Goal: Task Accomplishment & Management: Manage account settings

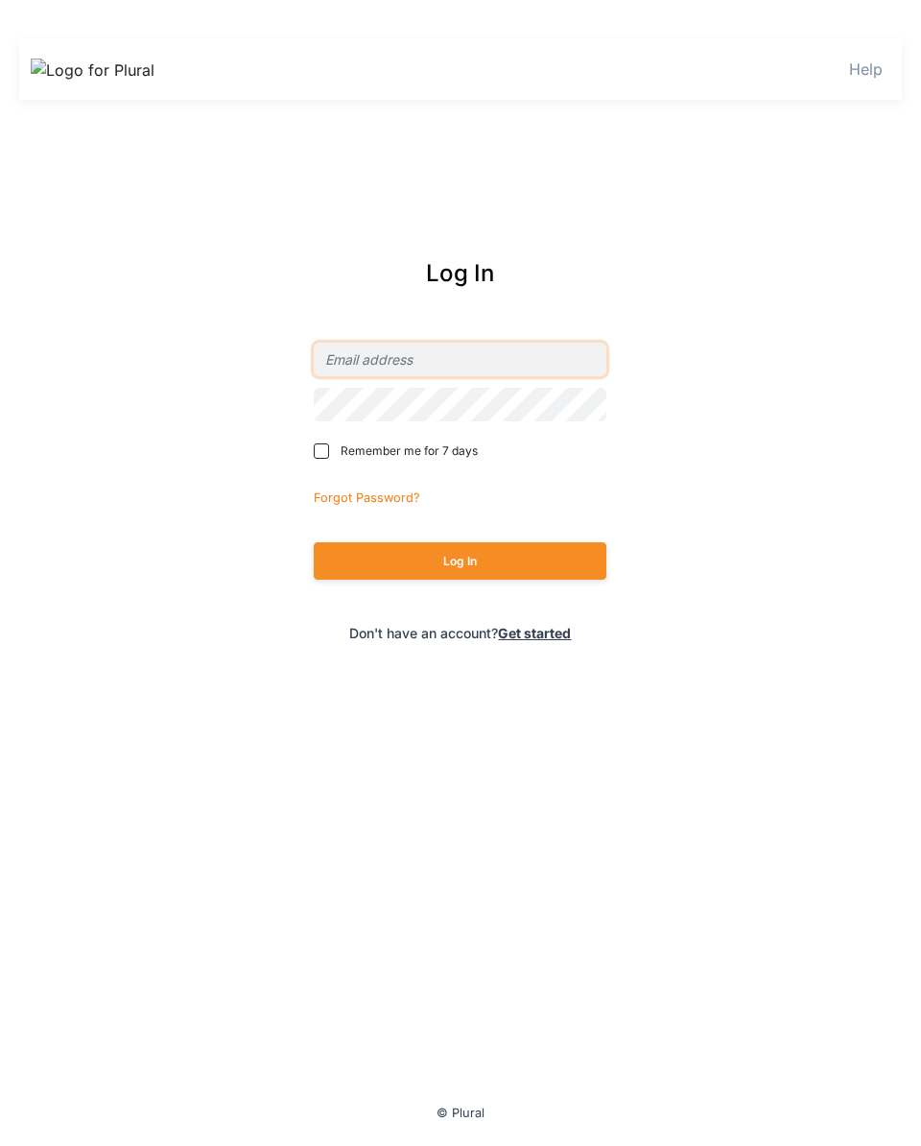
click at [436, 354] on input "email" at bounding box center [460, 360] width 293 height 34
type input "[PERSON_NAME][EMAIL_ADDRESS][DOMAIN_NAME]"
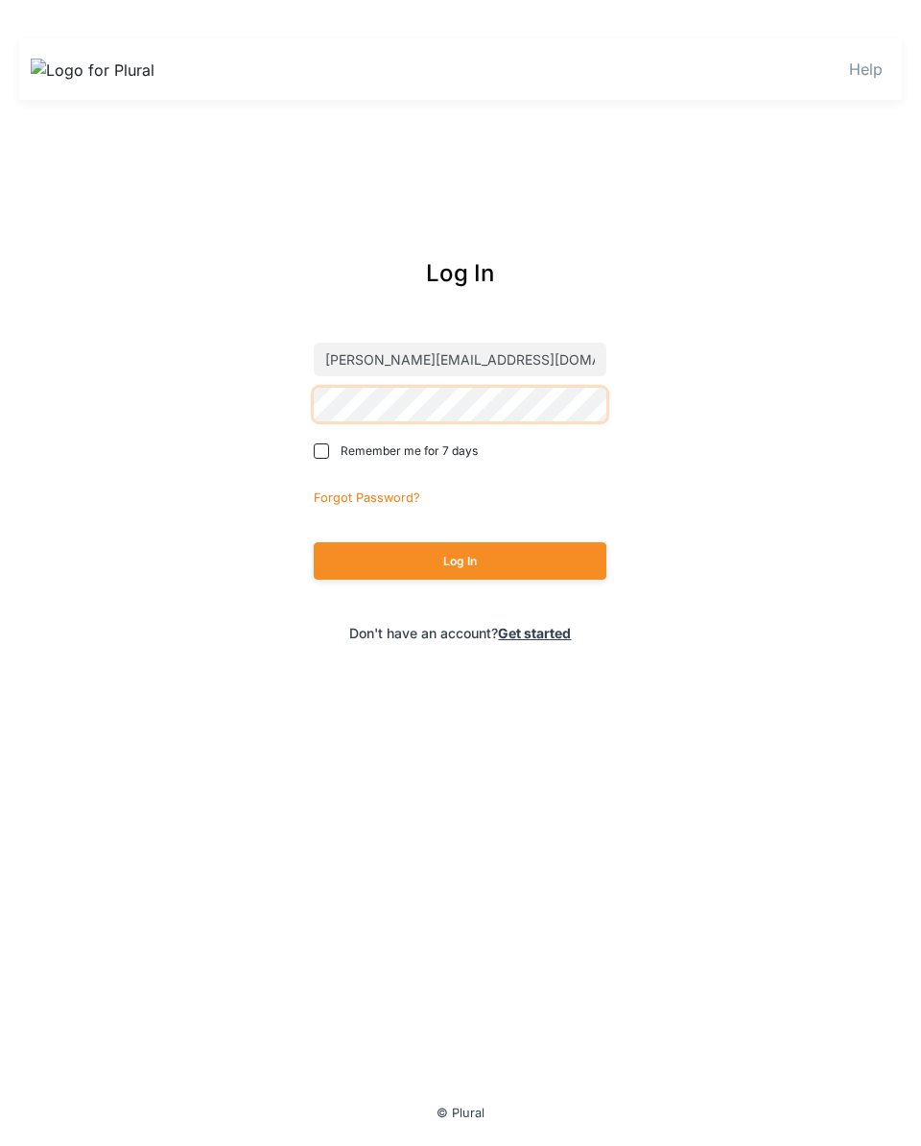
click at [314, 542] on button "Log In" at bounding box center [460, 560] width 293 height 37
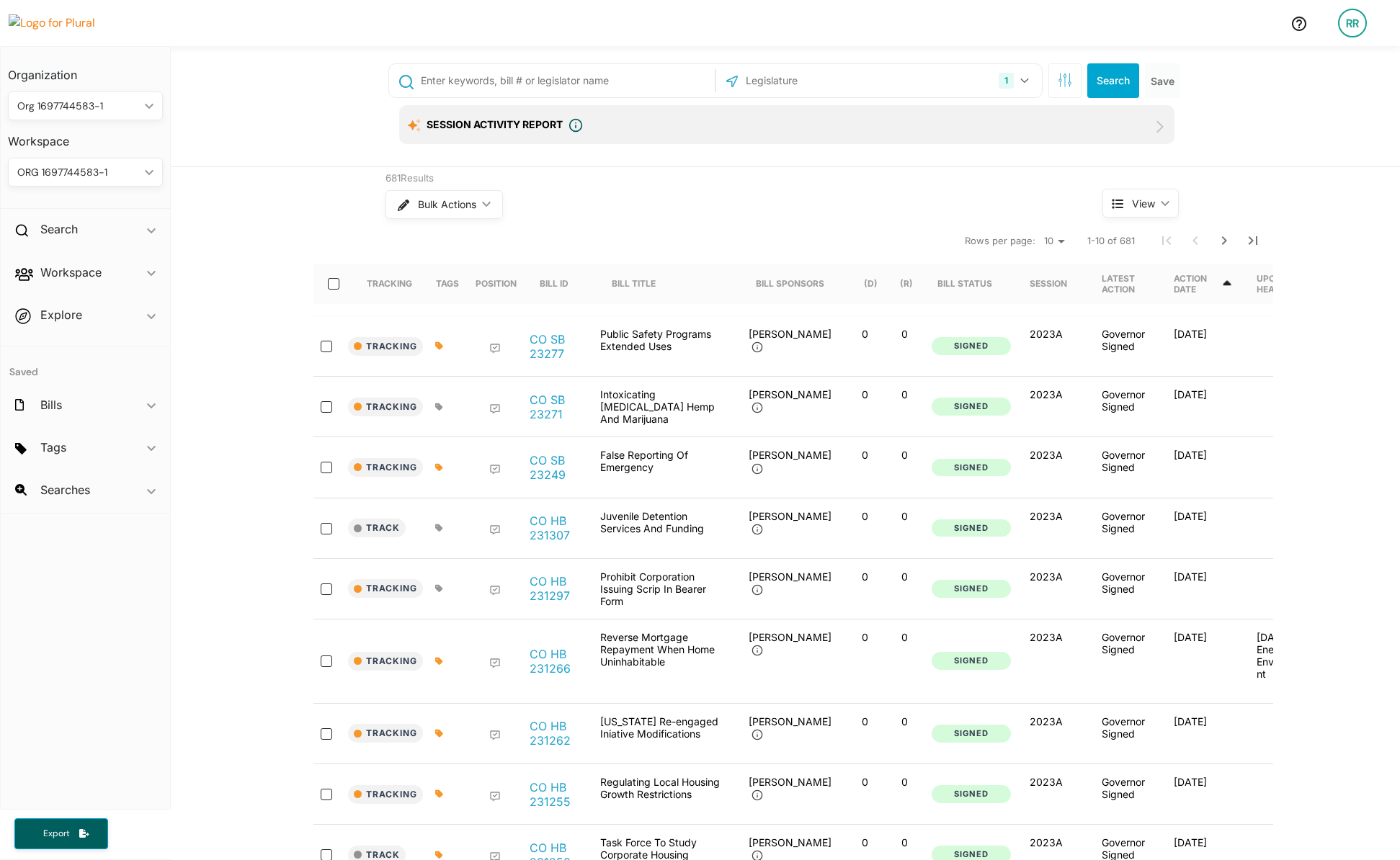
click at [691, 14] on div "RR" at bounding box center [1352, 23] width 29 height 29
click at [691, 171] on link "Notification Settings" at bounding box center [1314, 172] width 126 height 36
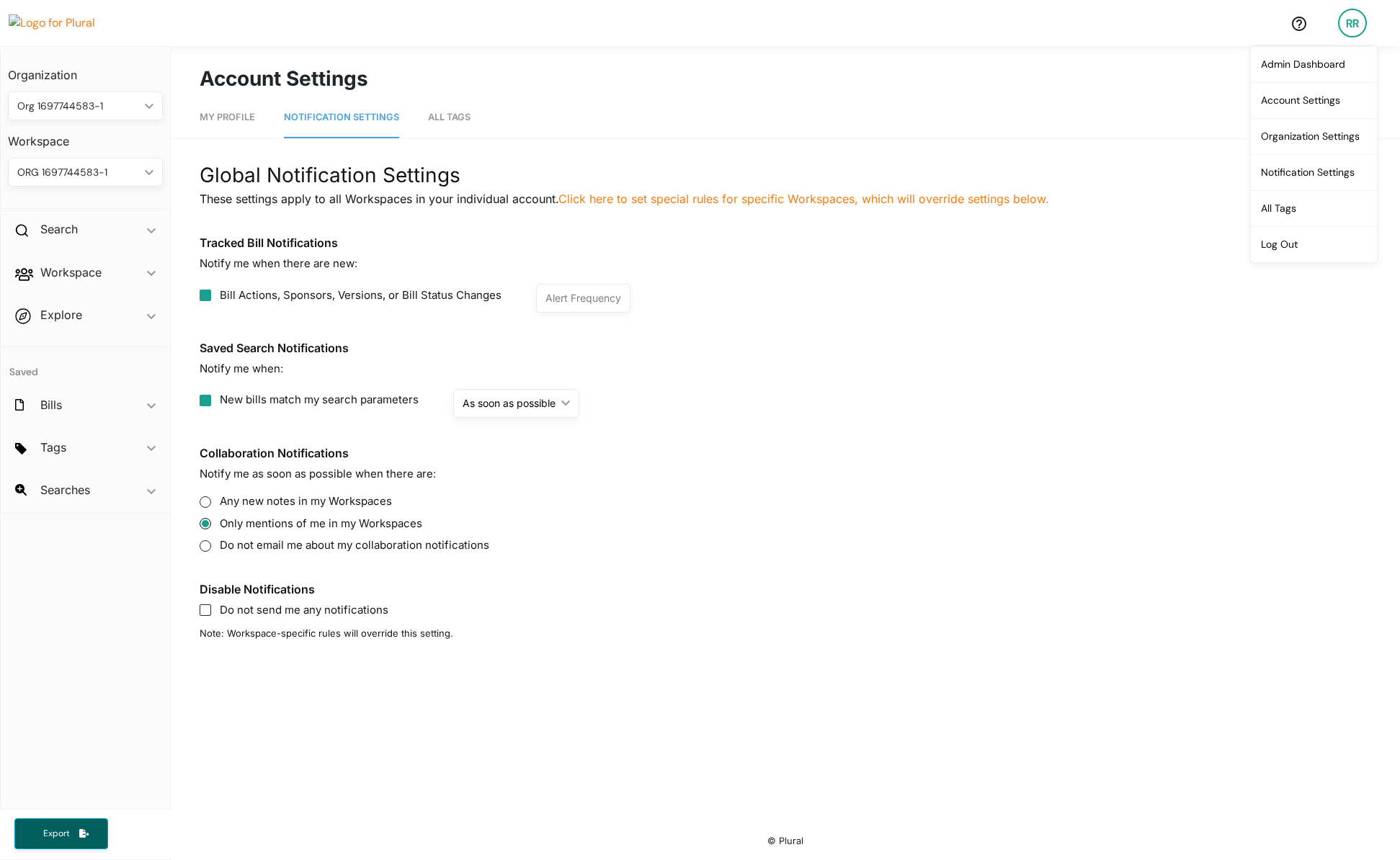
click at [209, 293] on input "Bill Actions, Sponsors, Versions, or Bill Status Changes" at bounding box center [205, 295] width 11 height 11
checkbox input "true"
checkbox update "true"
click at [588, 293] on div "Alert Frequency" at bounding box center [583, 298] width 76 height 15
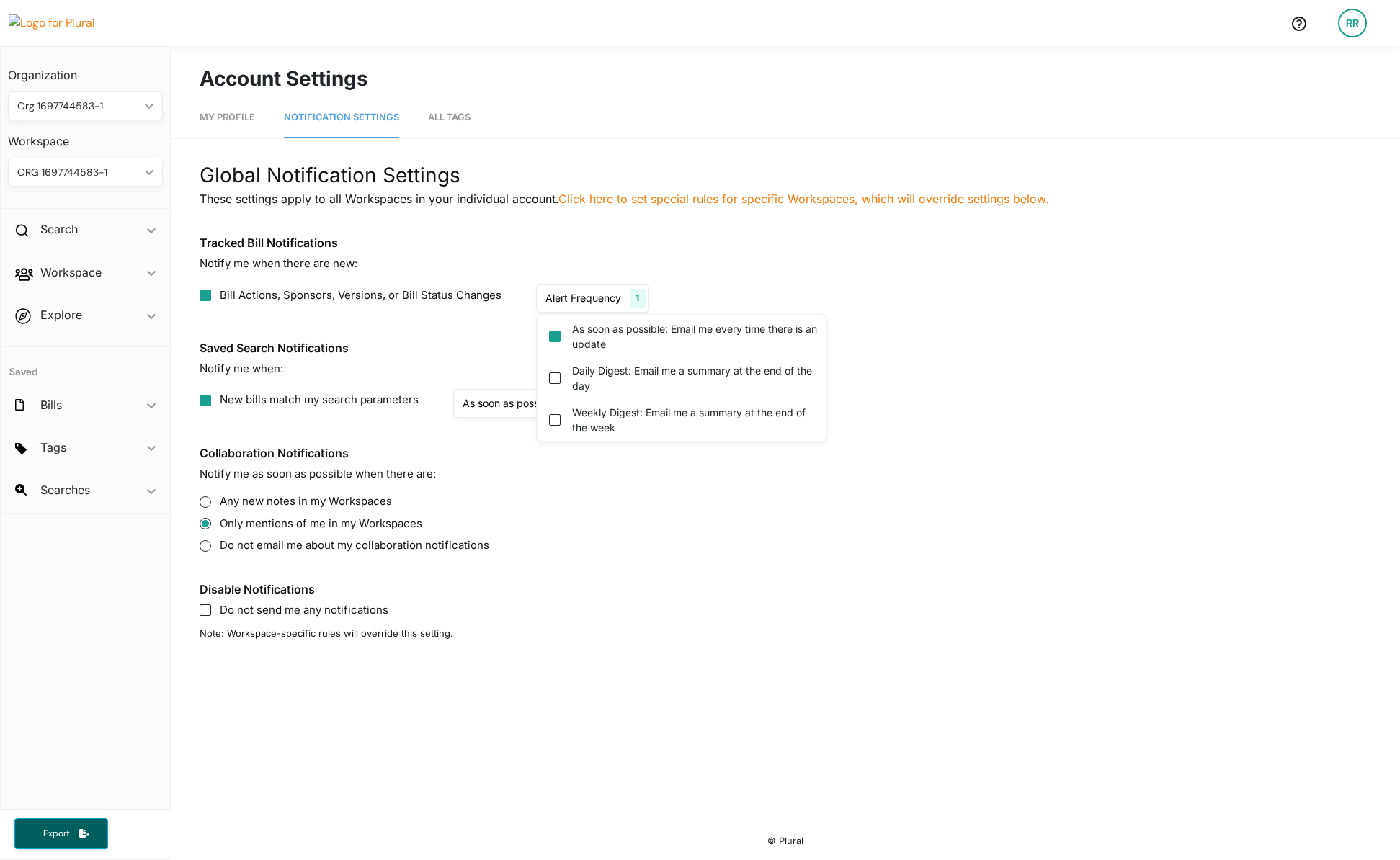
click at [691, 269] on p "Notify me when there are new:" at bounding box center [785, 264] width 1171 height 17
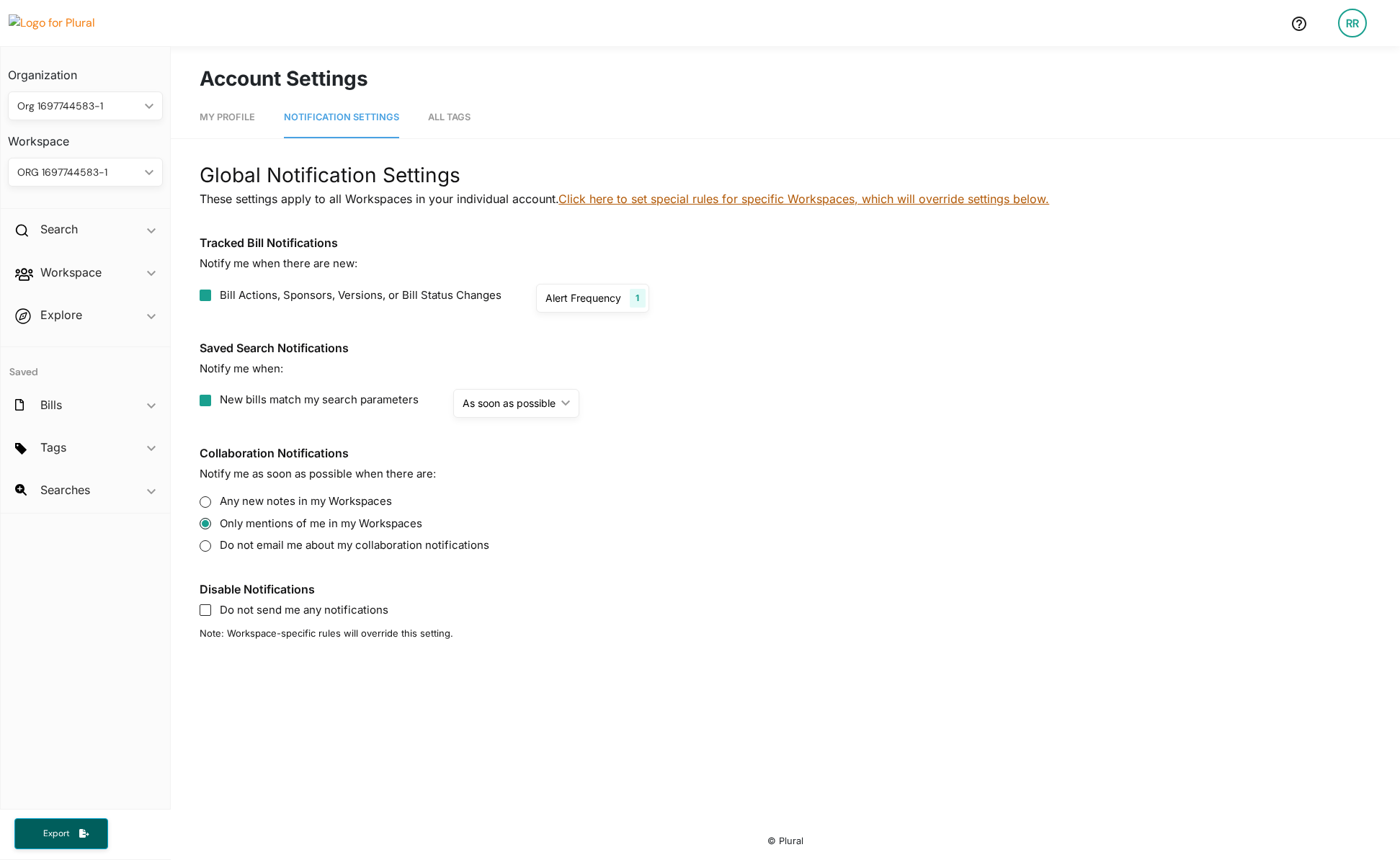
click at [691, 200] on link "Click here to set special rules for specific Workspaces, which will override se…" at bounding box center [804, 198] width 491 height 14
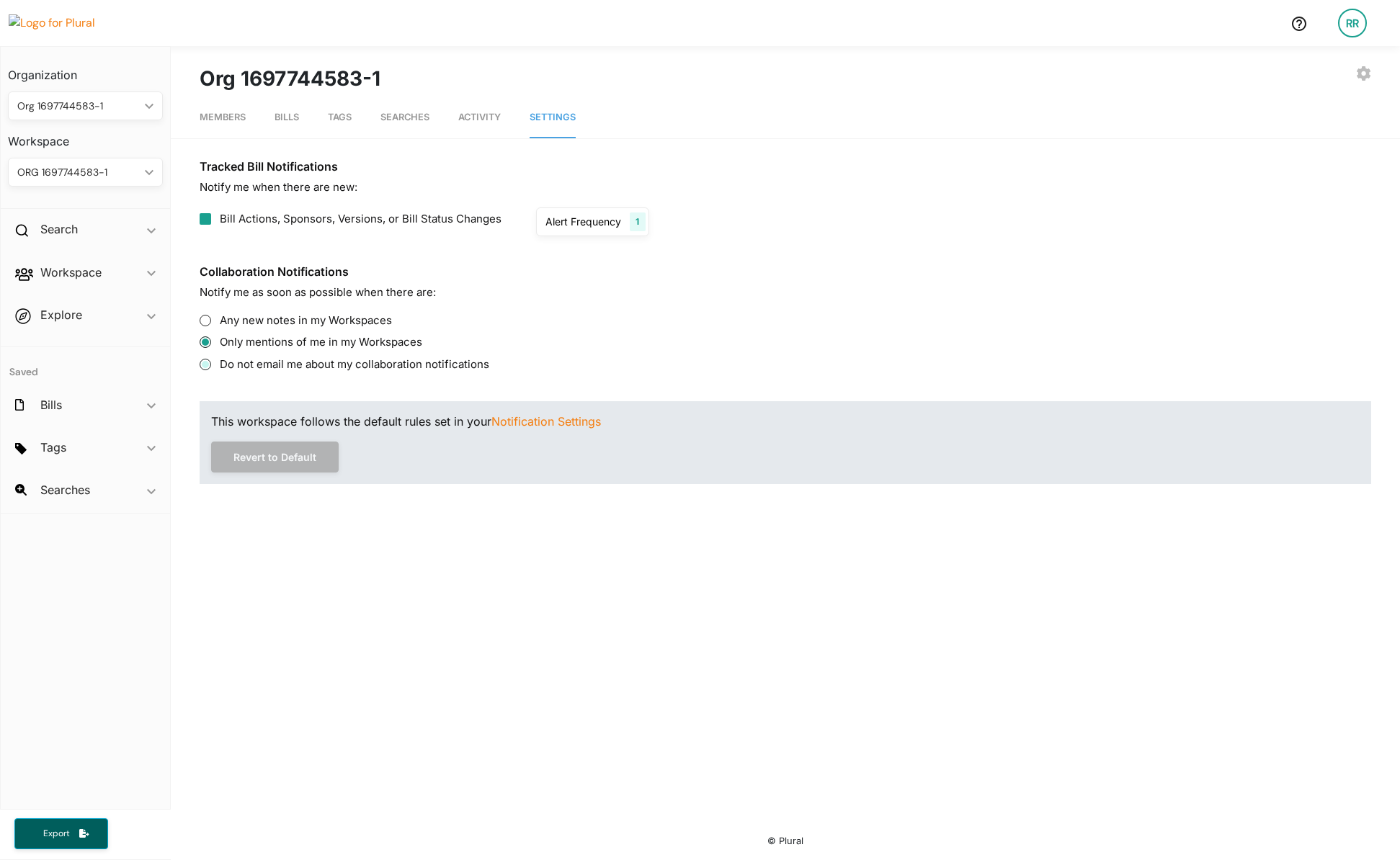
click at [209, 362] on input "Do not email me about my collaboration notifications" at bounding box center [205, 364] width 11 height 11
radio input "true"
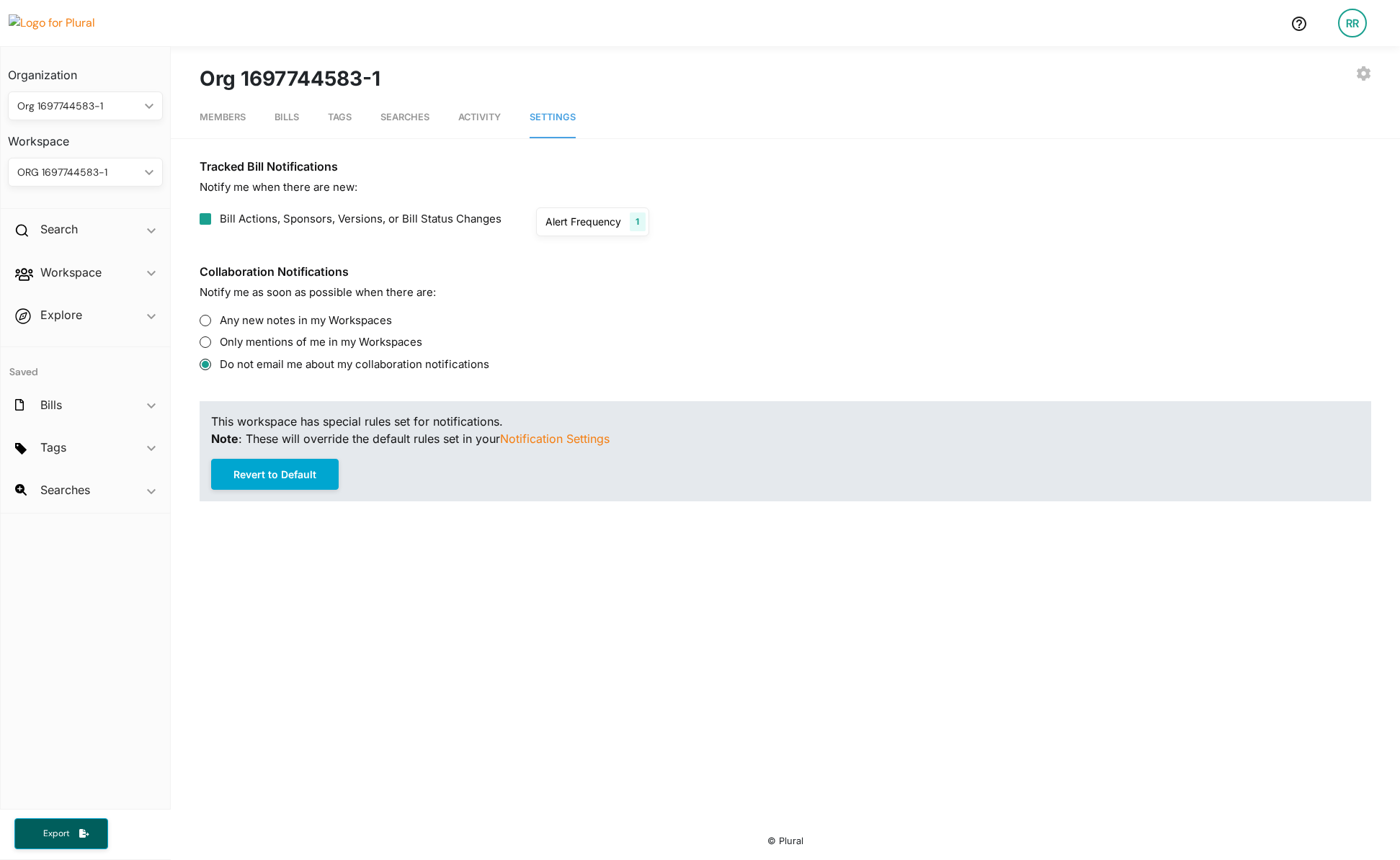
click at [108, 175] on div "ORG 1697744583-1" at bounding box center [78, 173] width 122 height 15
click at [74, 337] on div "SPACE A" at bounding box center [72, 338] width 106 height 12
radio input "true"
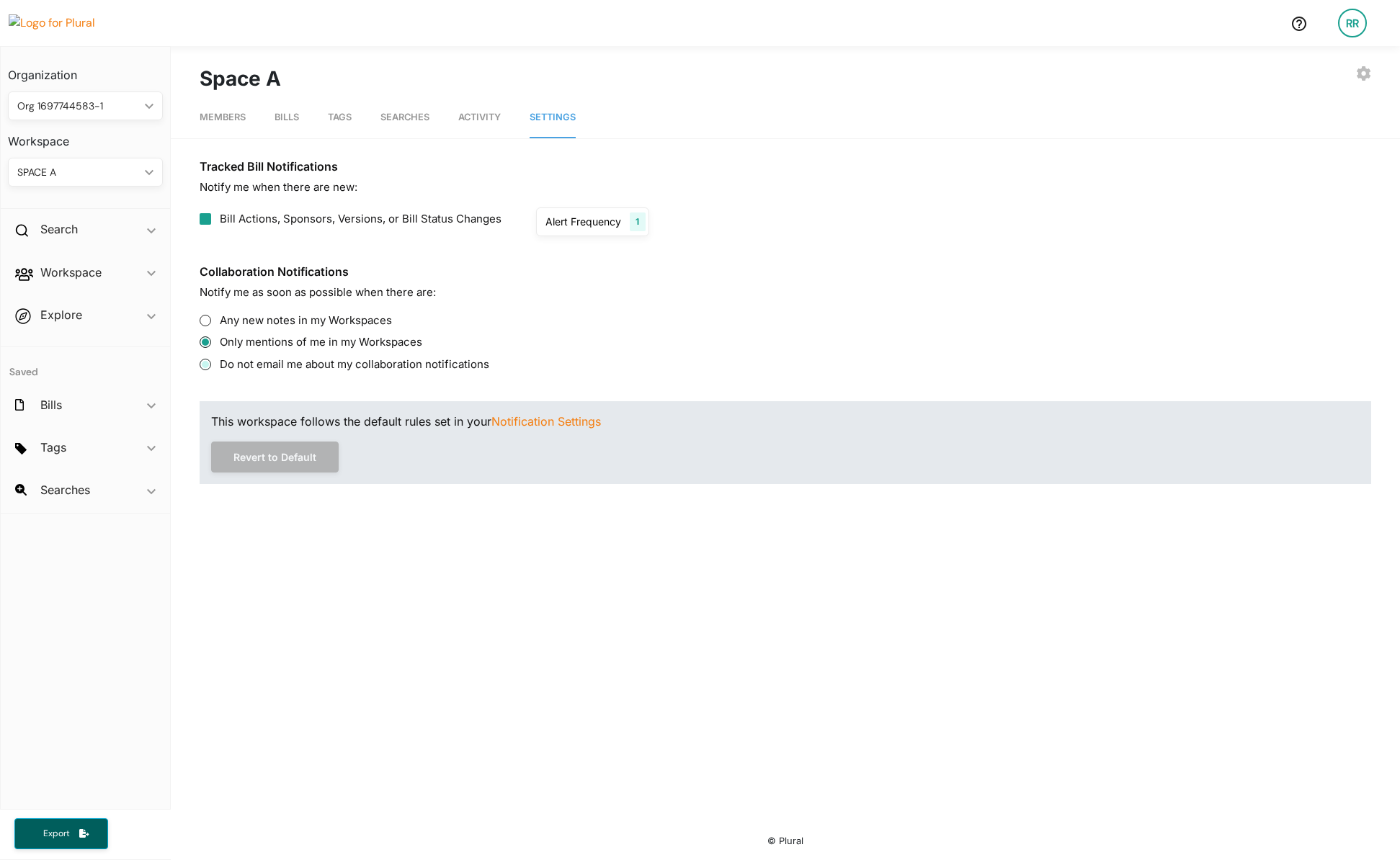
click at [206, 365] on input "Do not email me about my collaboration notifications" at bounding box center [205, 364] width 11 height 11
radio input "true"
radio input "false"
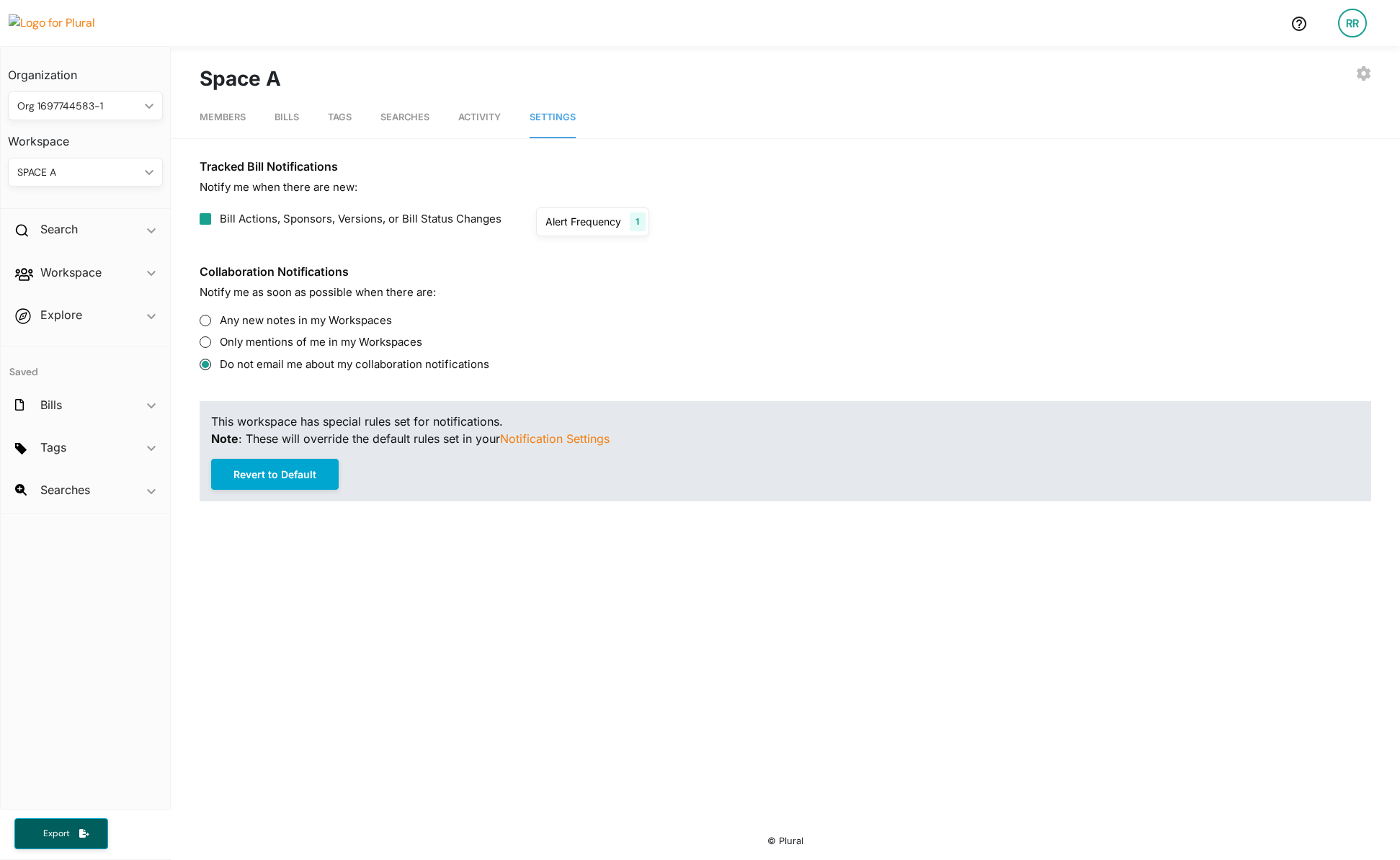
click at [307, 215] on span "Bill Actions, Sponsors, Versions, or Bill Status Changes" at bounding box center [360, 219] width 282 height 17
click at [211, 215] on input "Bill Actions, Sponsors, Versions, or Bill Status Changes" at bounding box center [205, 218] width 11 height 11
click at [307, 215] on span "Bill Actions, Sponsors, Versions, or Bill Status Changes" at bounding box center [360, 219] width 282 height 17
click at [211, 215] on input "Bill Actions, Sponsors, Versions, or Bill Status Changes" at bounding box center [205, 218] width 11 height 11
click at [307, 215] on span "Bill Actions, Sponsors, Versions, or Bill Status Changes" at bounding box center [360, 219] width 282 height 17
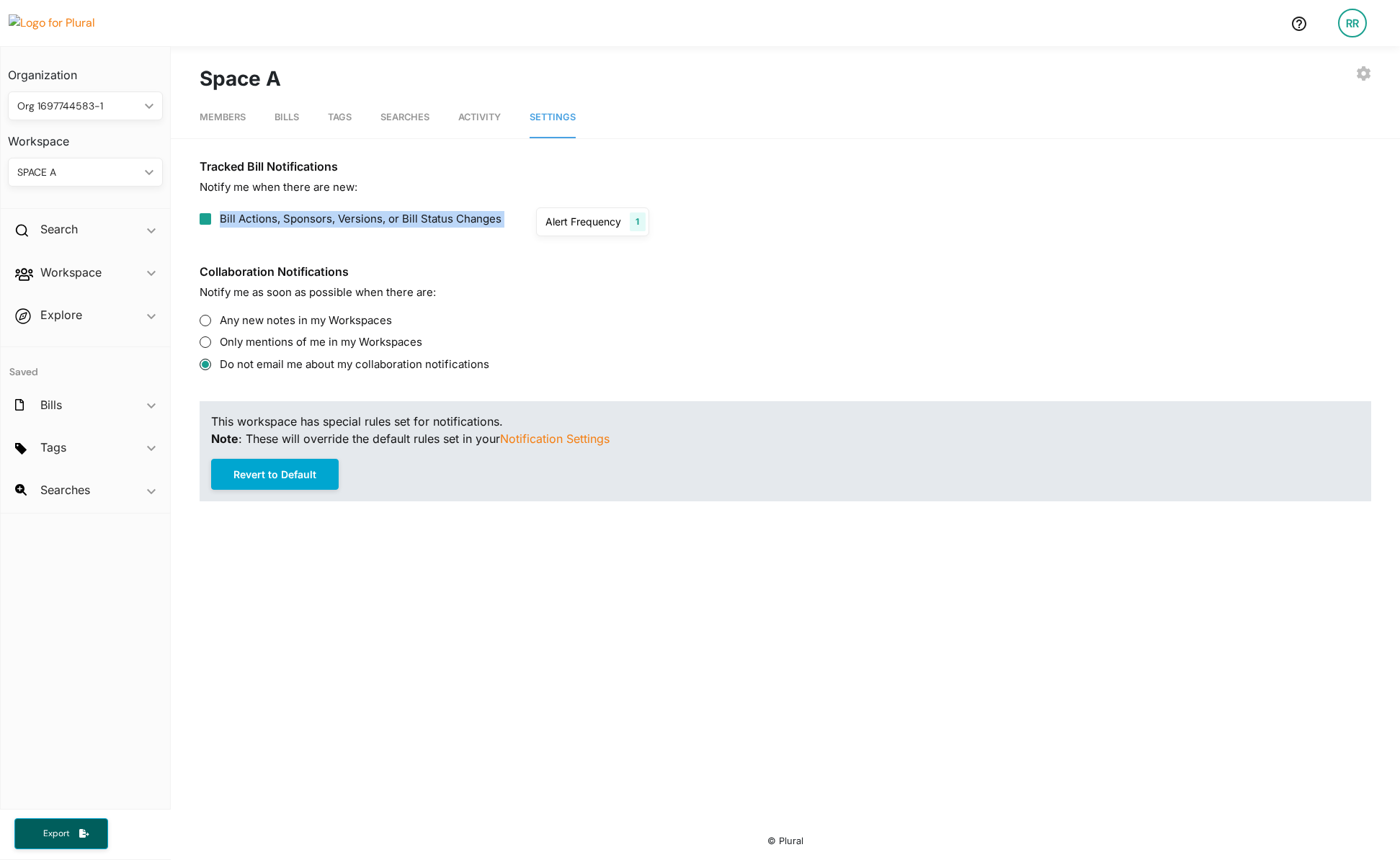
click at [211, 215] on input "Bill Actions, Sponsors, Versions, or Bill Status Changes" at bounding box center [205, 218] width 11 height 11
click at [307, 215] on span "Bill Actions, Sponsors, Versions, or Bill Status Changes" at bounding box center [360, 219] width 282 height 17
click at [211, 215] on input "Bill Actions, Sponsors, Versions, or Bill Status Changes" at bounding box center [205, 218] width 11 height 11
checkbox input "true"
click at [93, 165] on div "SPACE A" at bounding box center [78, 173] width 122 height 15
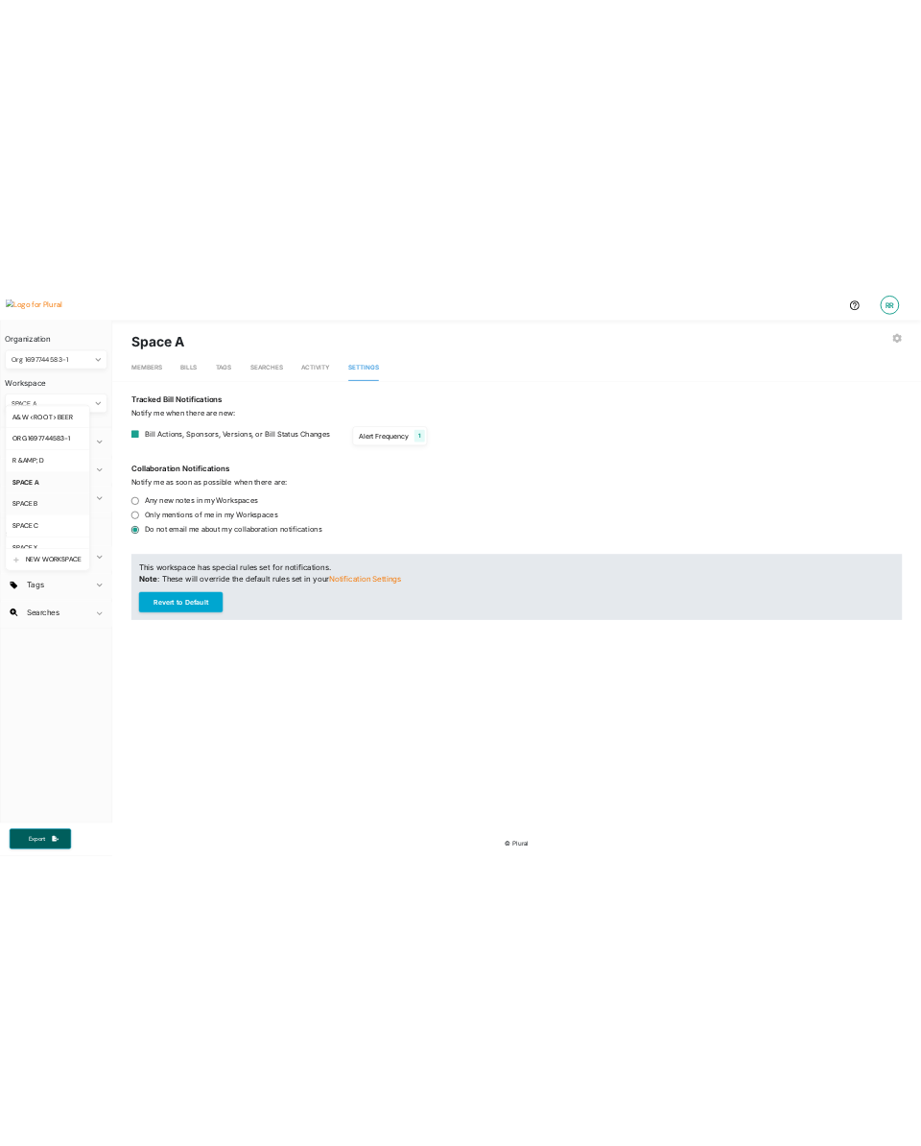
scroll to position [65, 0]
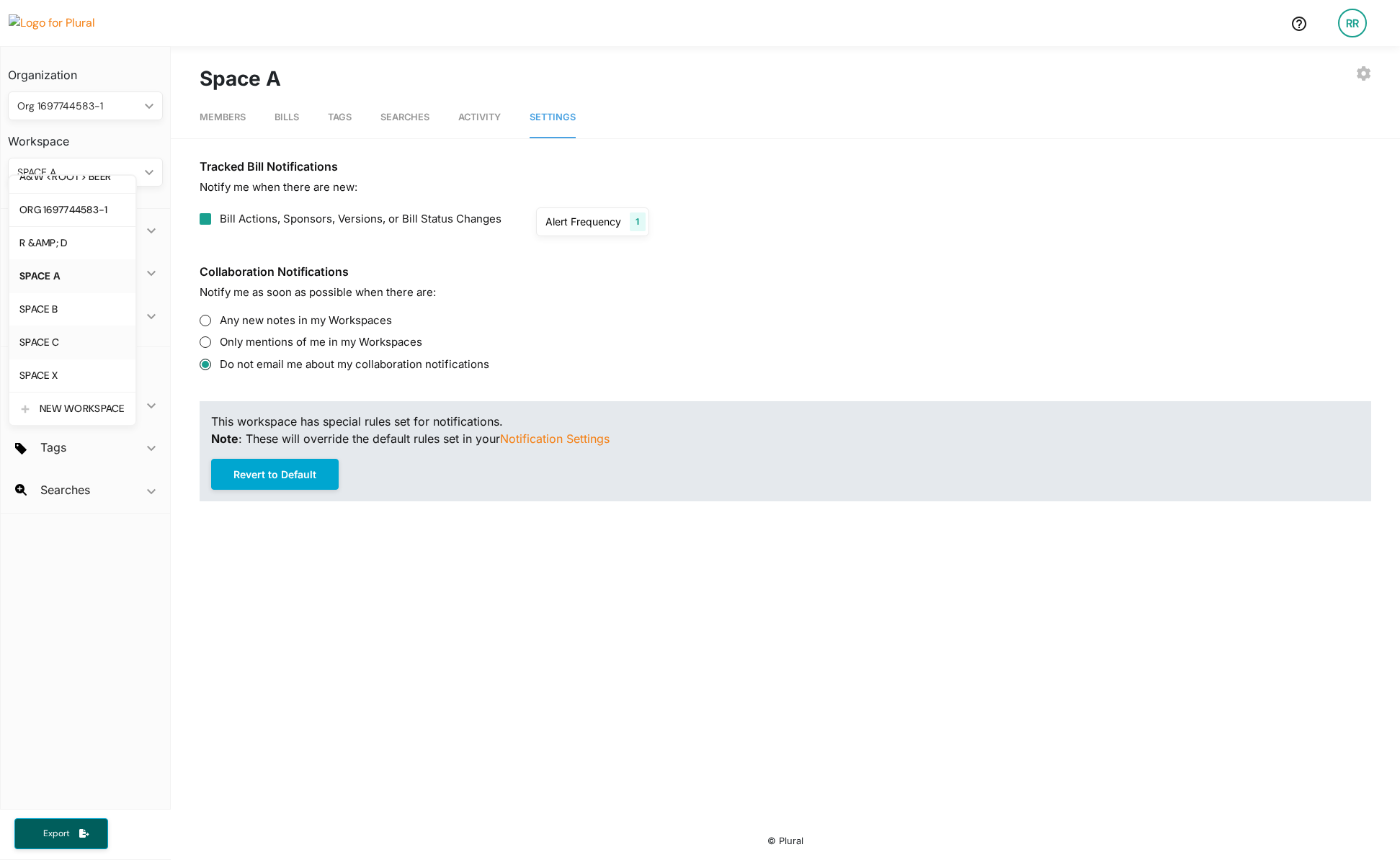
click at [77, 335] on link "SPACE C" at bounding box center [72, 342] width 126 height 33
radio input "true"
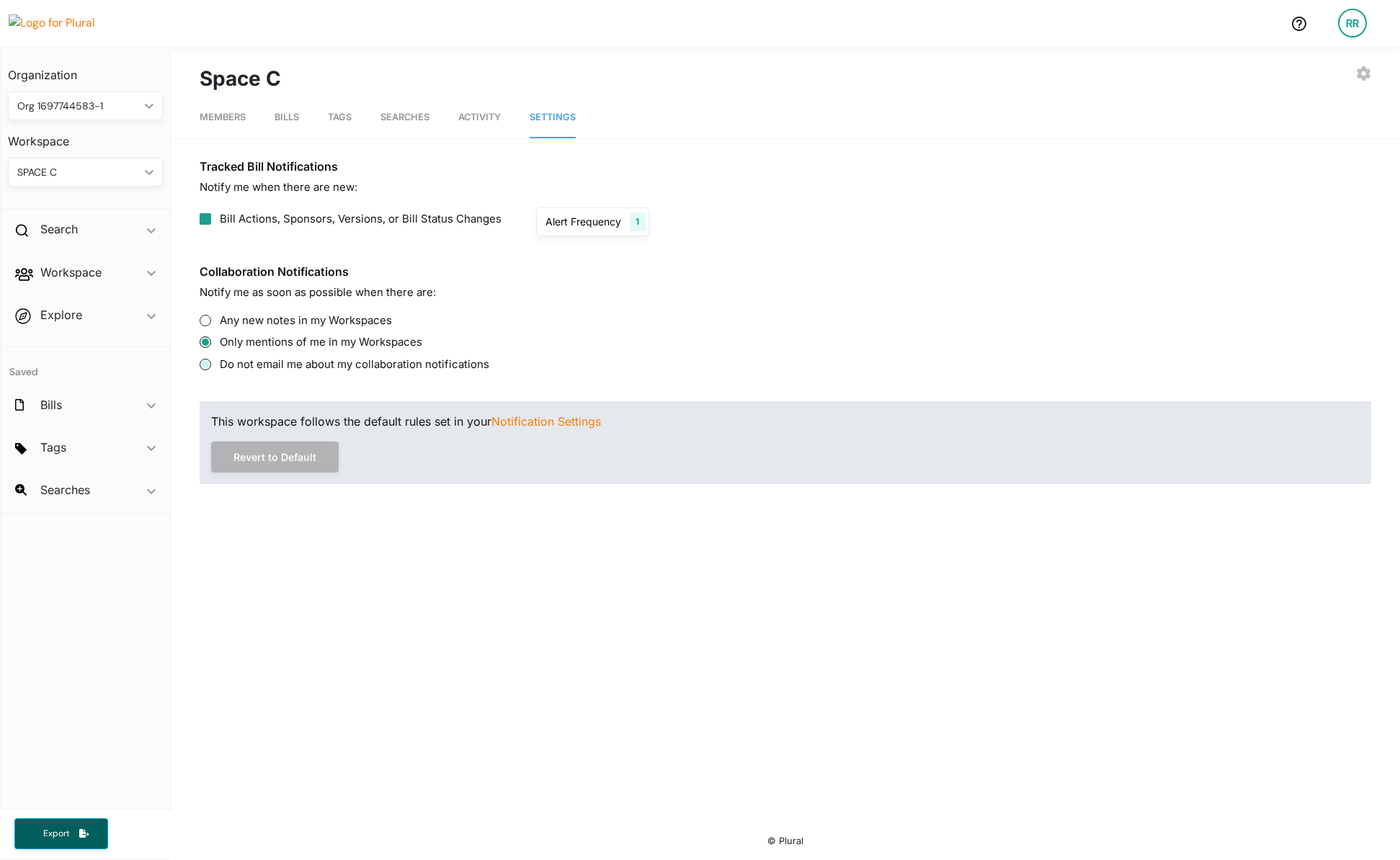
click at [205, 365] on input "Do not email me about my collaboration notifications" at bounding box center [205, 364] width 11 height 11
radio input "true"
radio input "false"
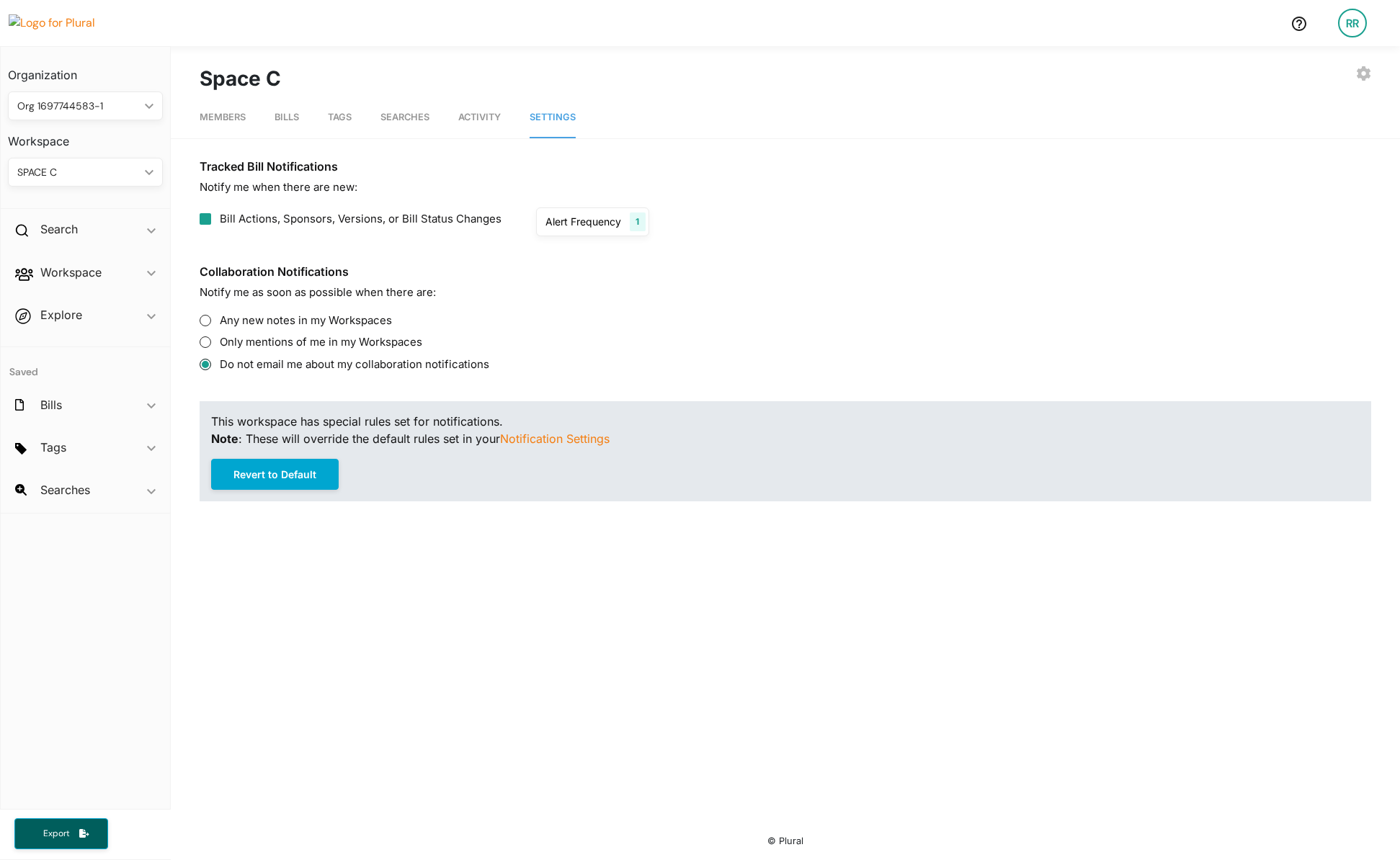
click at [691, 20] on link "RR" at bounding box center [1352, 23] width 52 height 41
click at [691, 70] on link "Admin Dashboard" at bounding box center [1314, 64] width 126 height 36
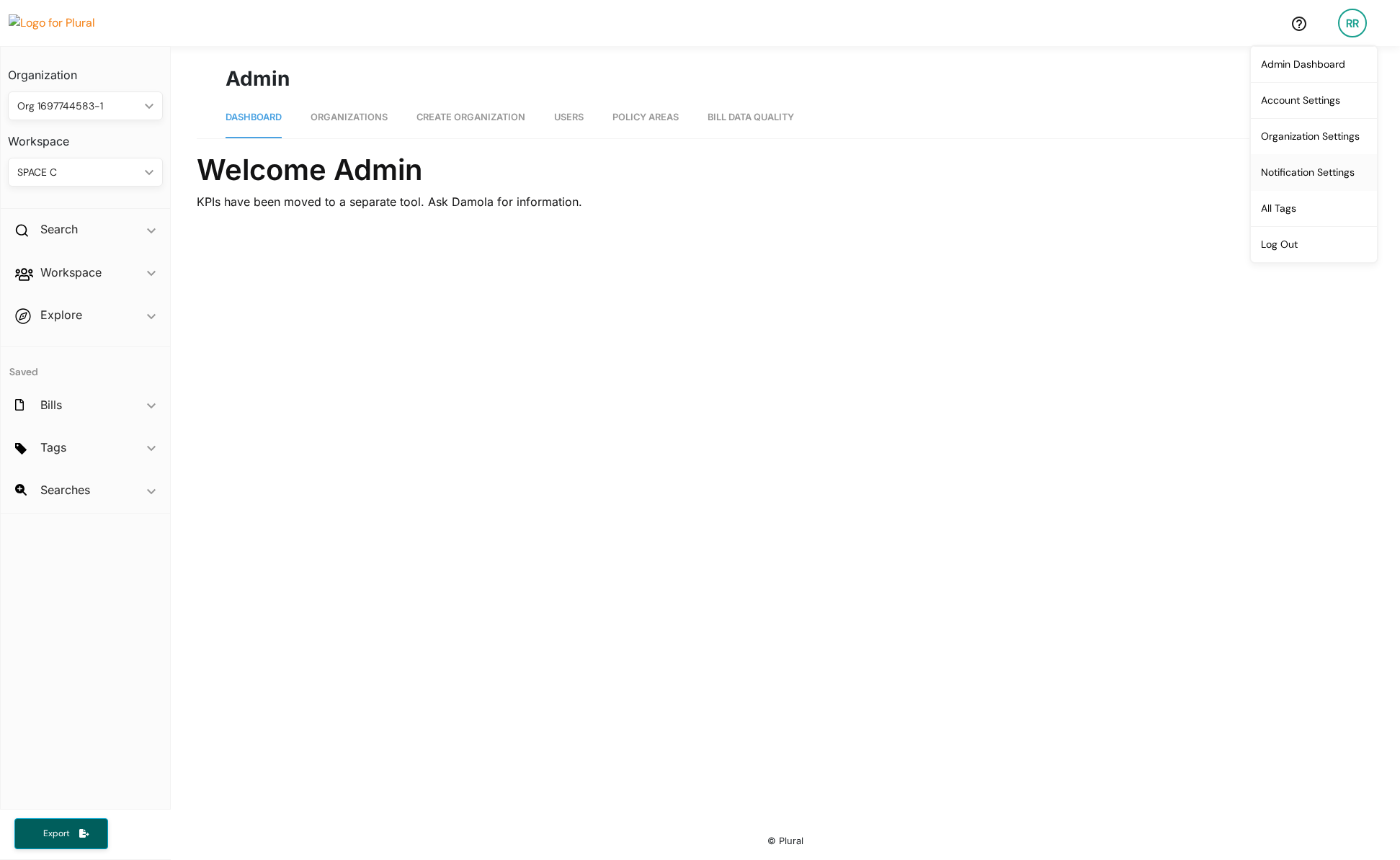
click at [691, 166] on link "Notification Settings" at bounding box center [1314, 172] width 126 height 36
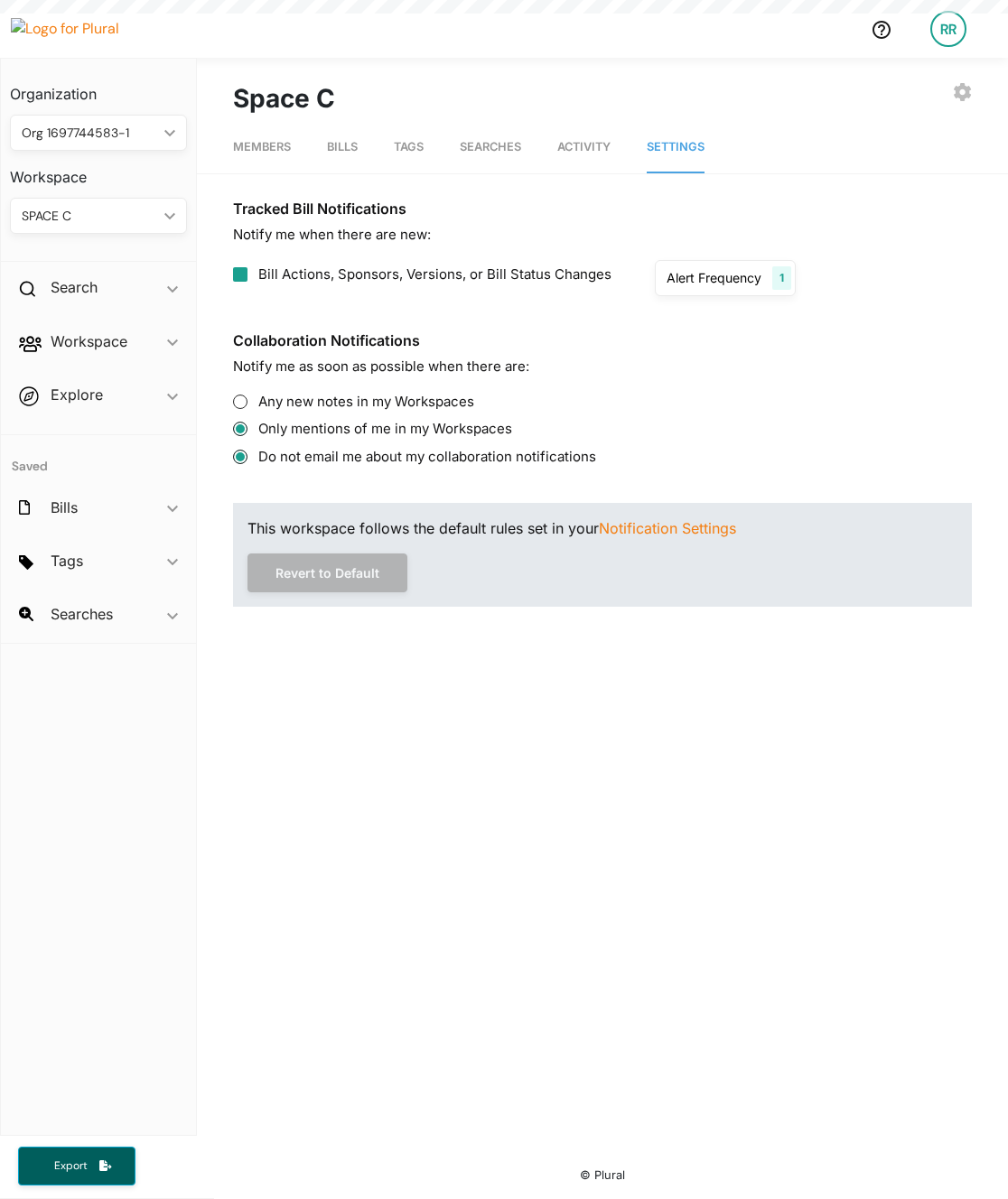
radio input "false"
radio input "true"
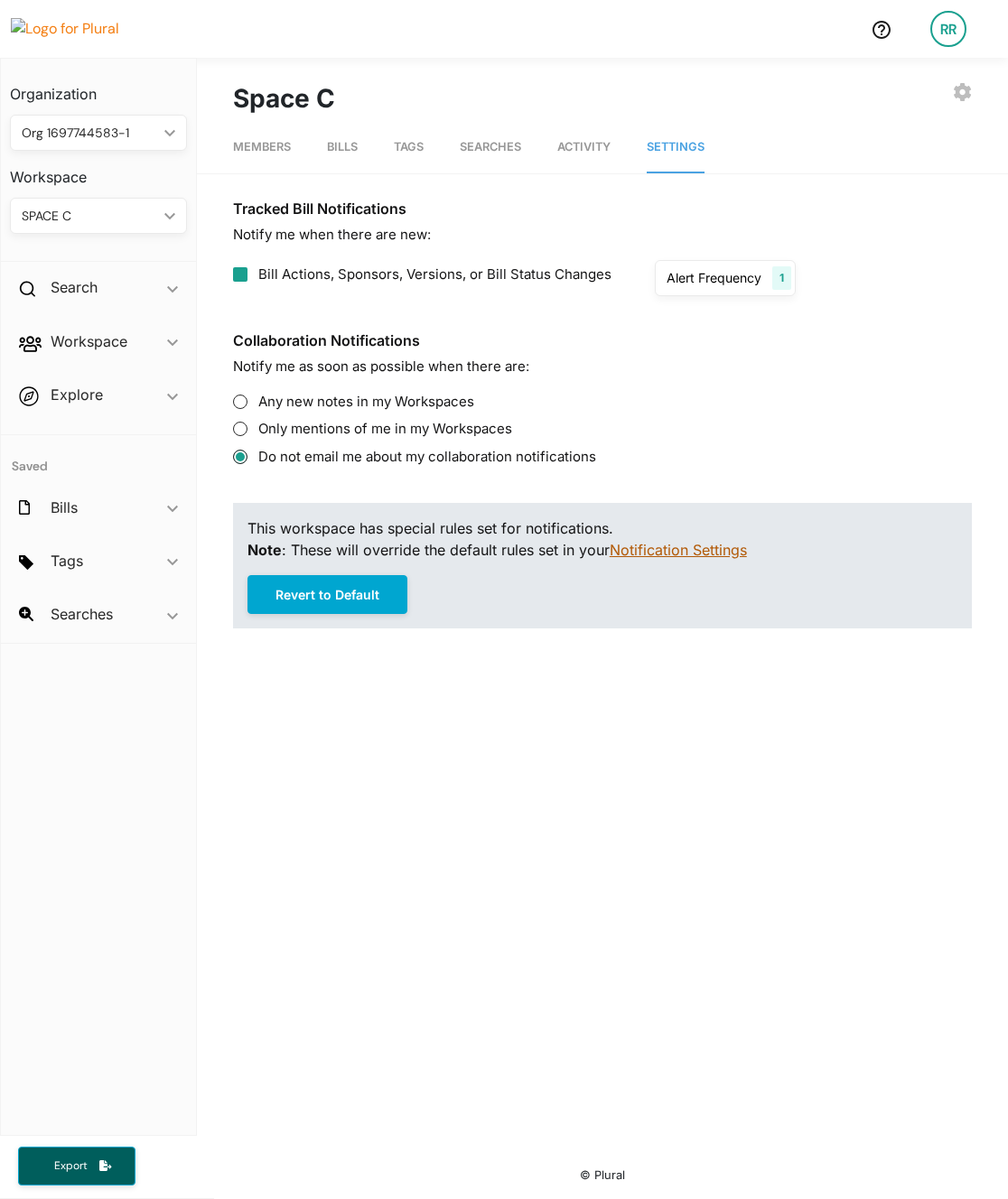
click at [682, 548] on link "Notification Settings" at bounding box center [679, 550] width 137 height 18
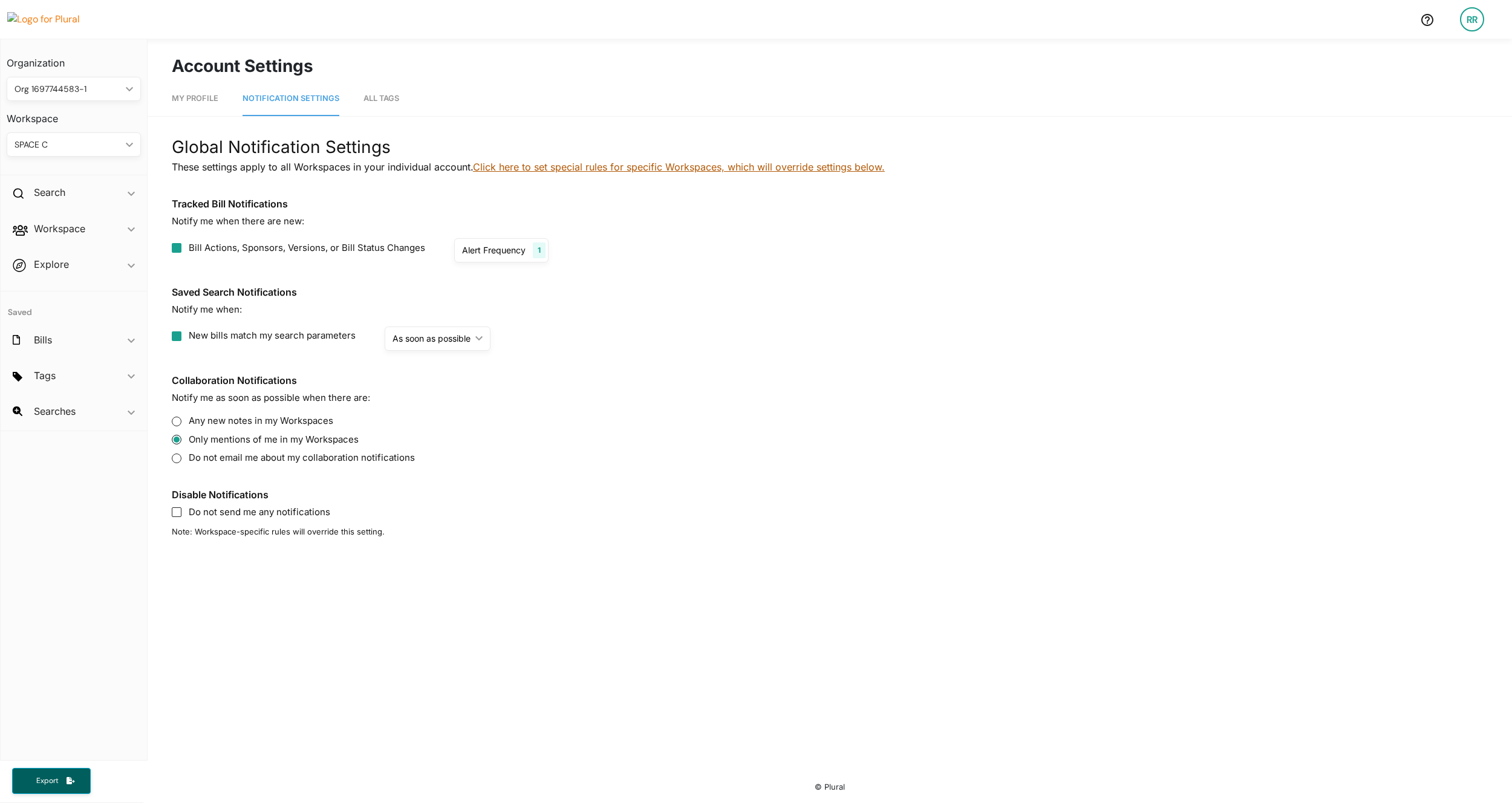
click at [578, 168] on link "Click here to set special rules for specific Workspaces, which will override se…" at bounding box center [679, 166] width 412 height 12
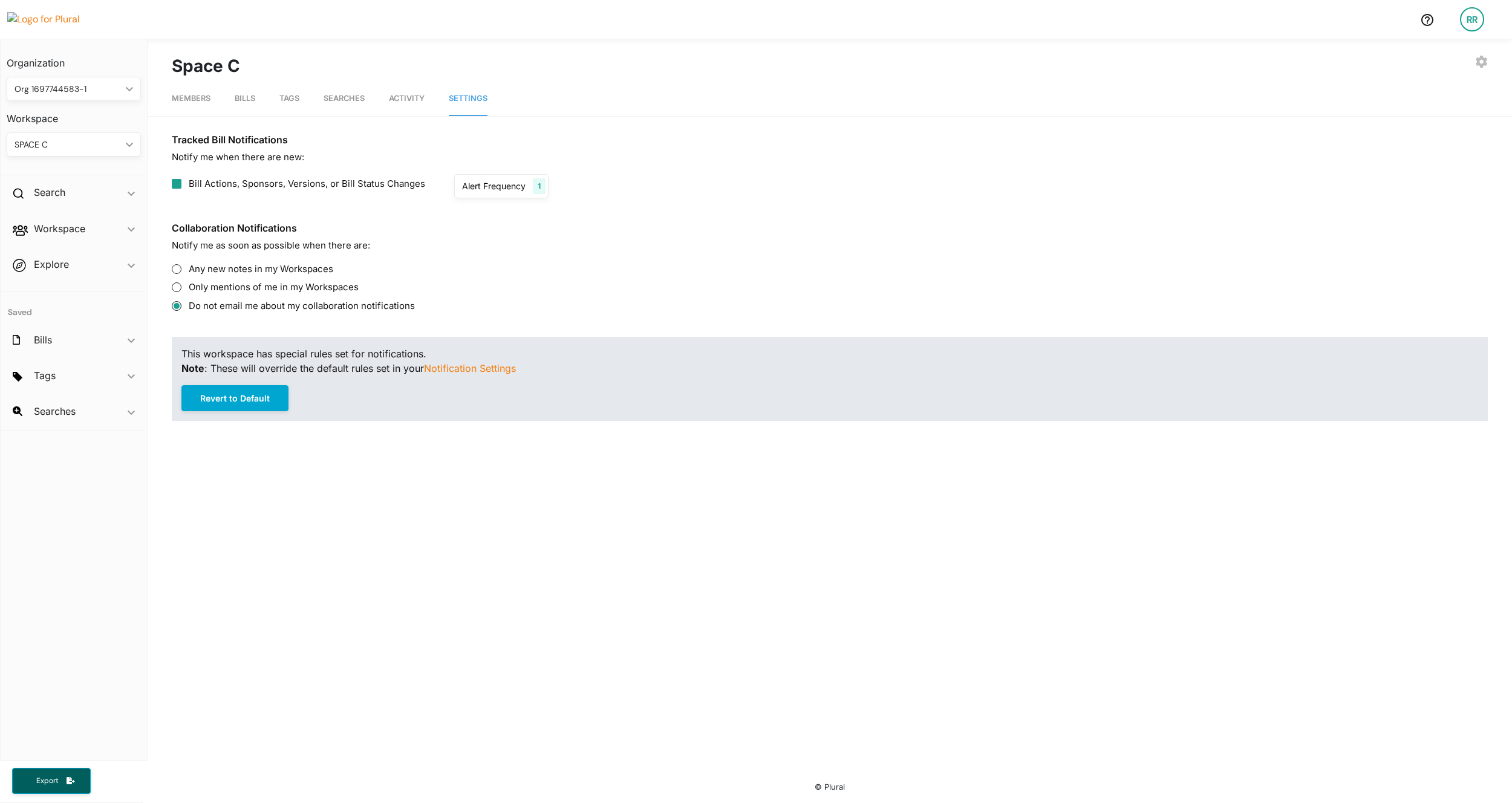
click at [95, 140] on div "SPACE C" at bounding box center [67, 145] width 107 height 13
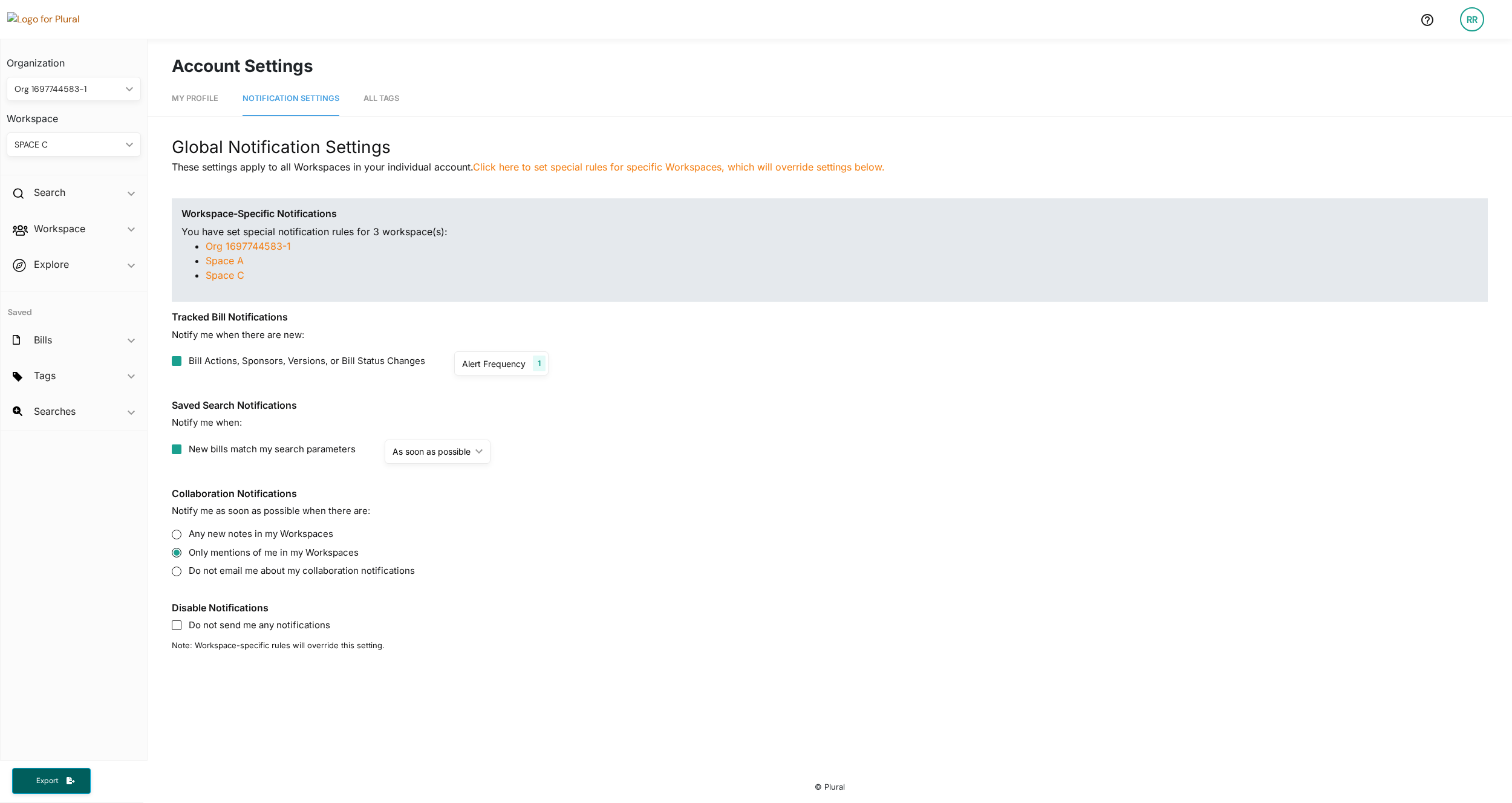
click at [59, 21] on img at bounding box center [50, 19] width 84 height 14
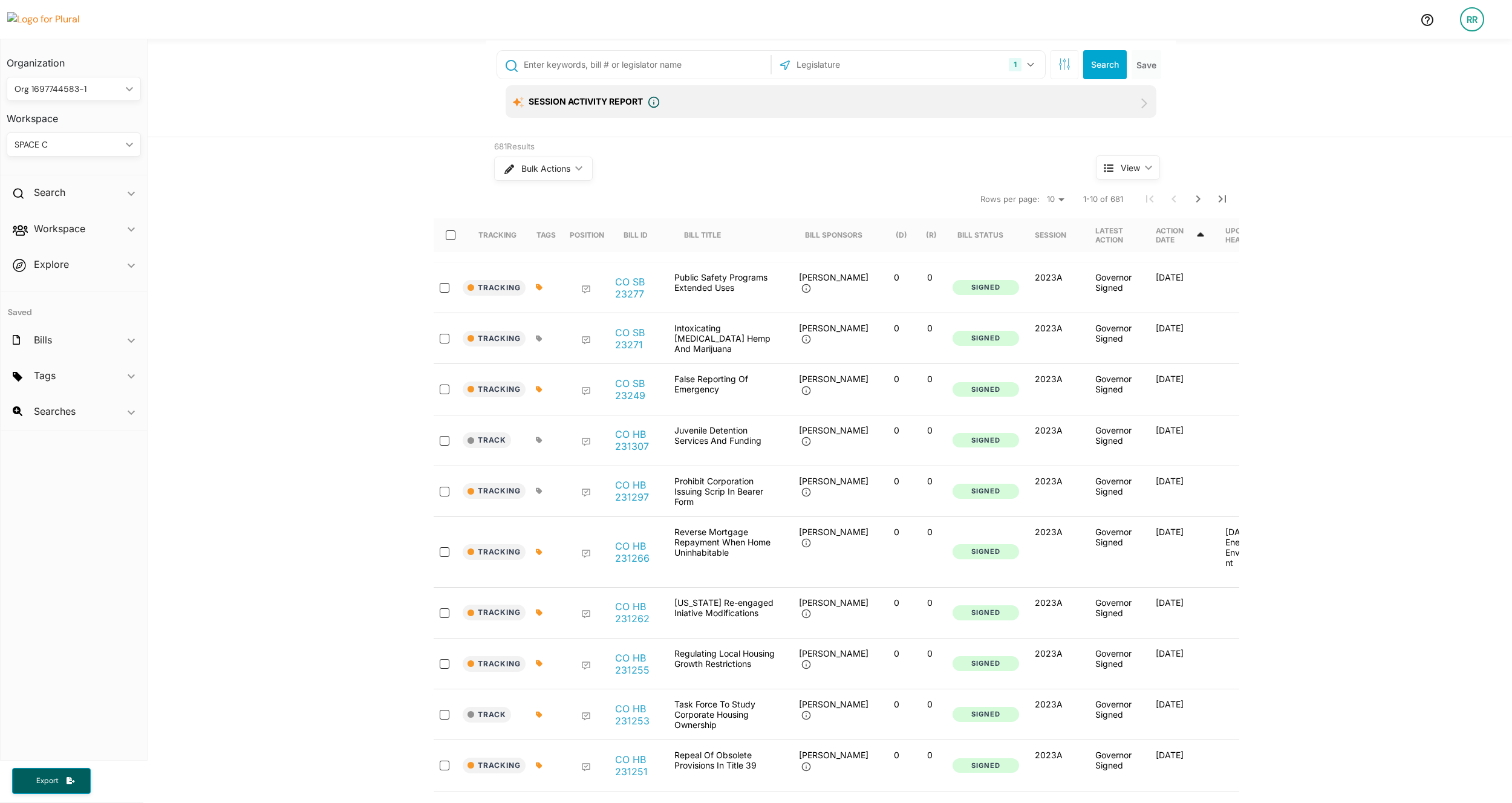
scroll to position [4, 0]
click at [674, 199] on icon "Next Page" at bounding box center [1198, 199] width 4 height 8
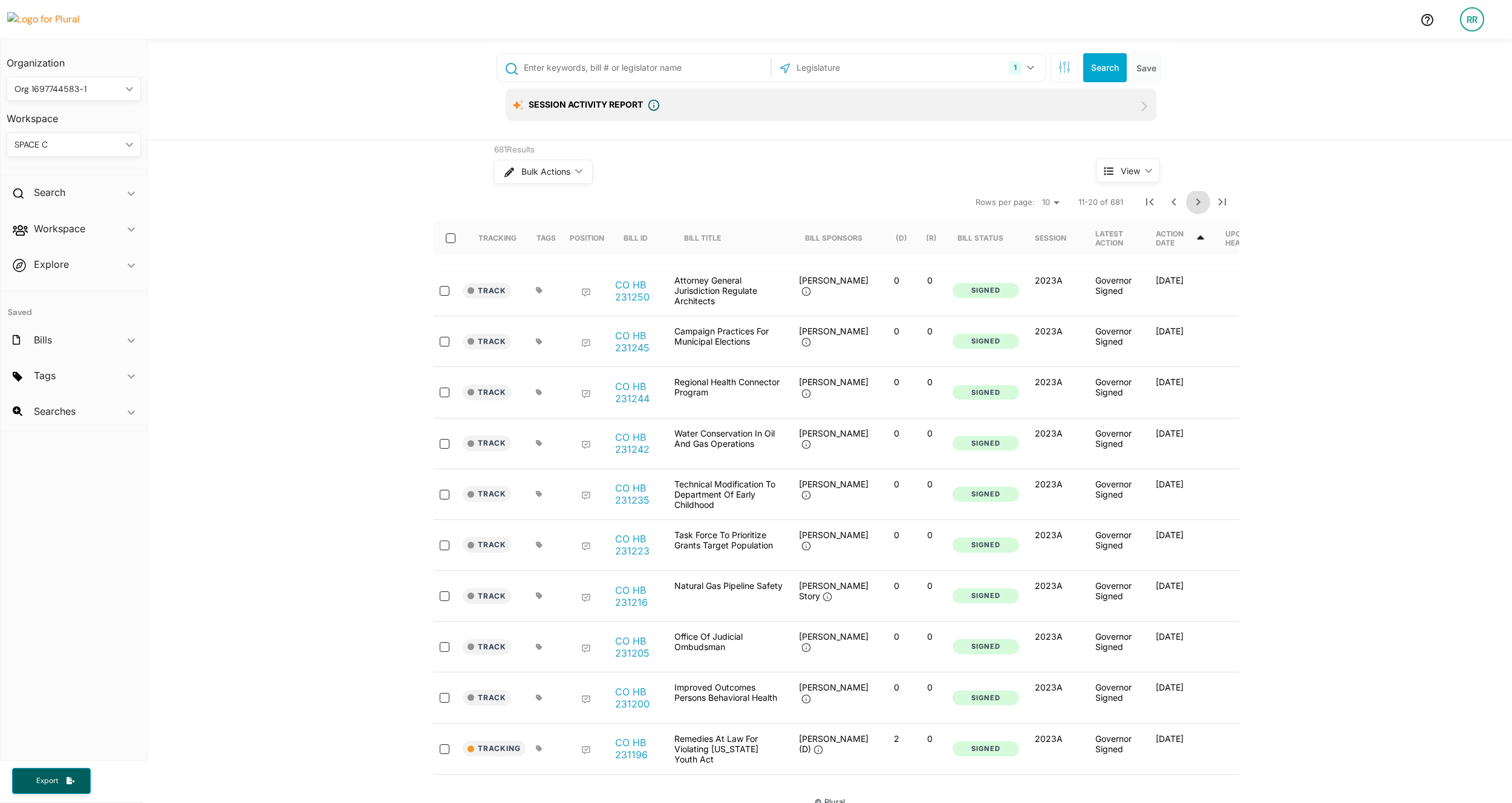
click at [674, 199] on icon "Next Page" at bounding box center [1198, 202] width 14 height 14
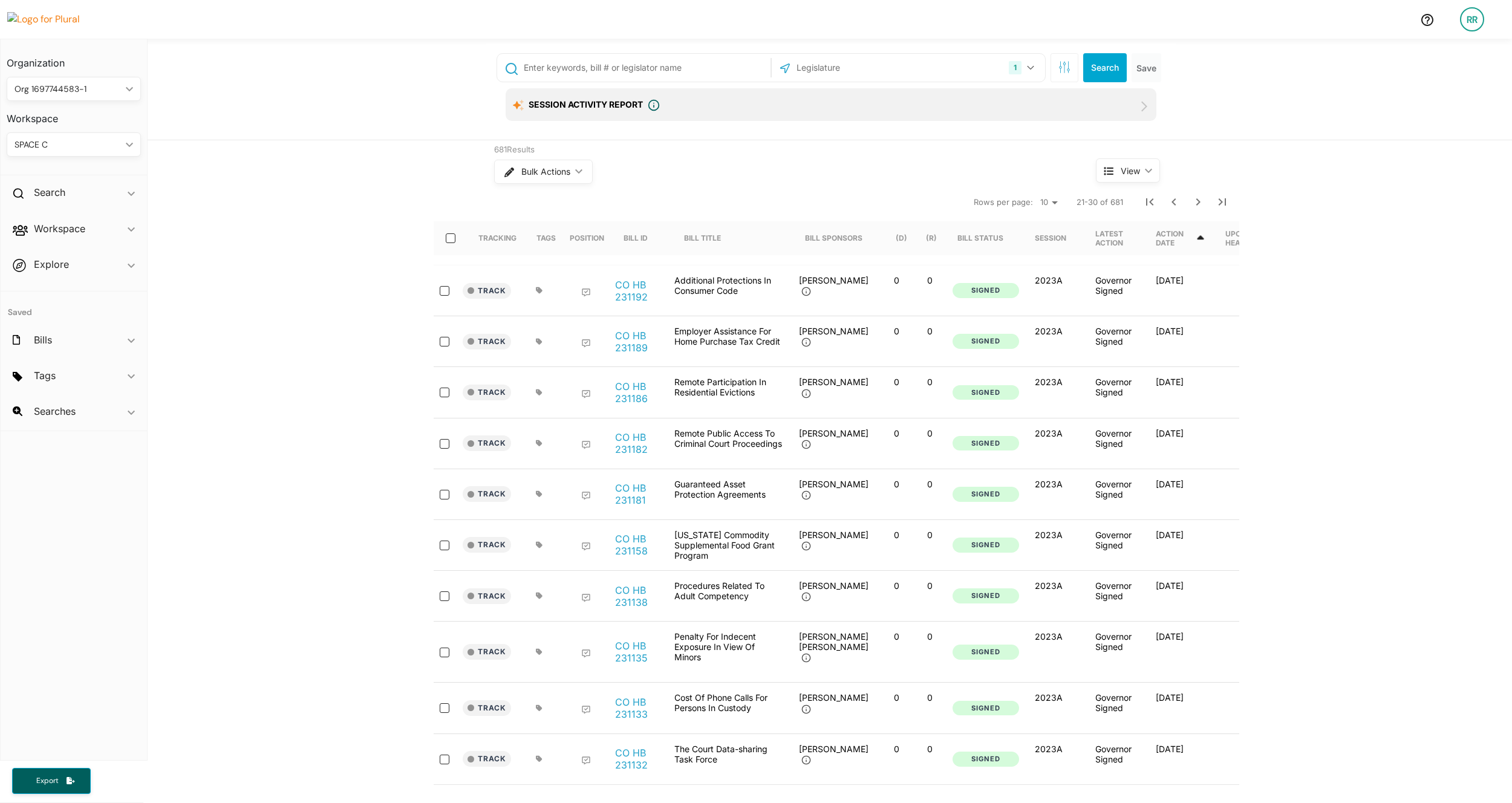
click at [115, 140] on div "SPACE C" at bounding box center [67, 145] width 107 height 13
click at [228, 241] on div "681 Results Bulk Actions ic_keyboard_arrow_down View ic_keyboard_arrow_down Tra…" at bounding box center [829, 463] width 1365 height 645
click at [674, 23] on div "RR" at bounding box center [1472, 20] width 24 height 24
click at [107, 141] on div "SPACE C" at bounding box center [67, 145] width 107 height 13
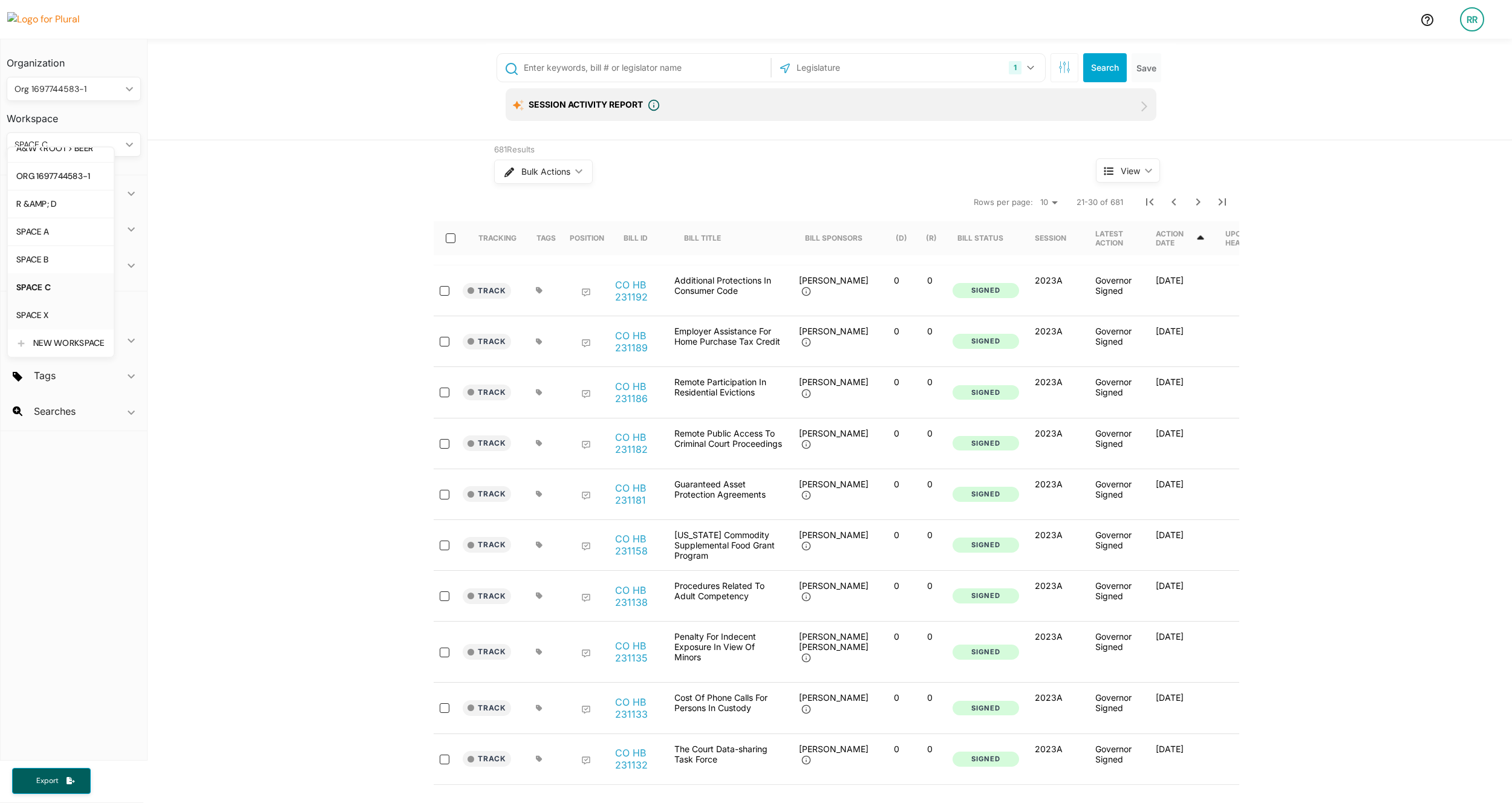
click at [50, 314] on div "SPACE X" at bounding box center [61, 315] width 89 height 10
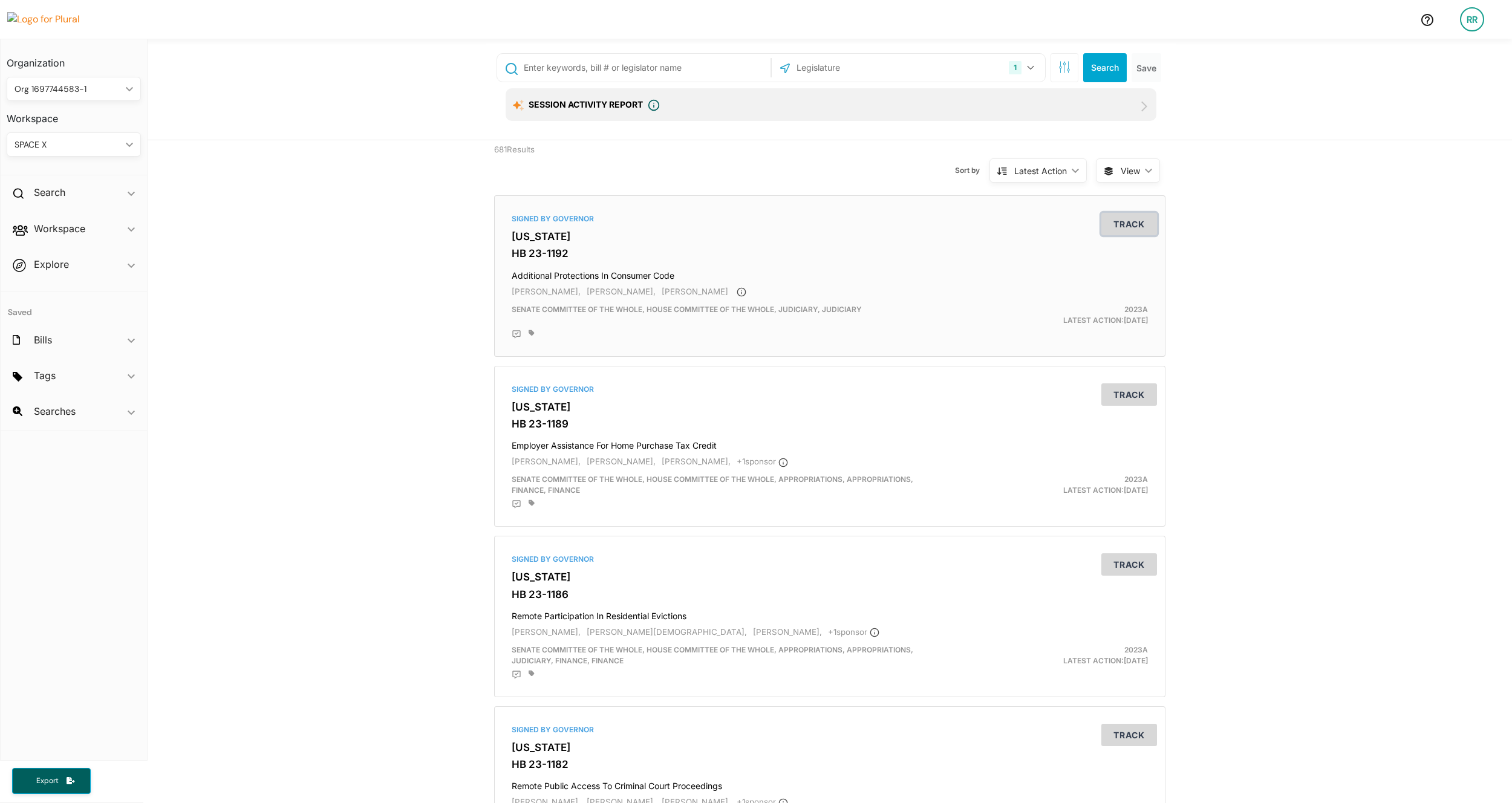
click at [674, 232] on button "Track" at bounding box center [1129, 224] width 55 height 23
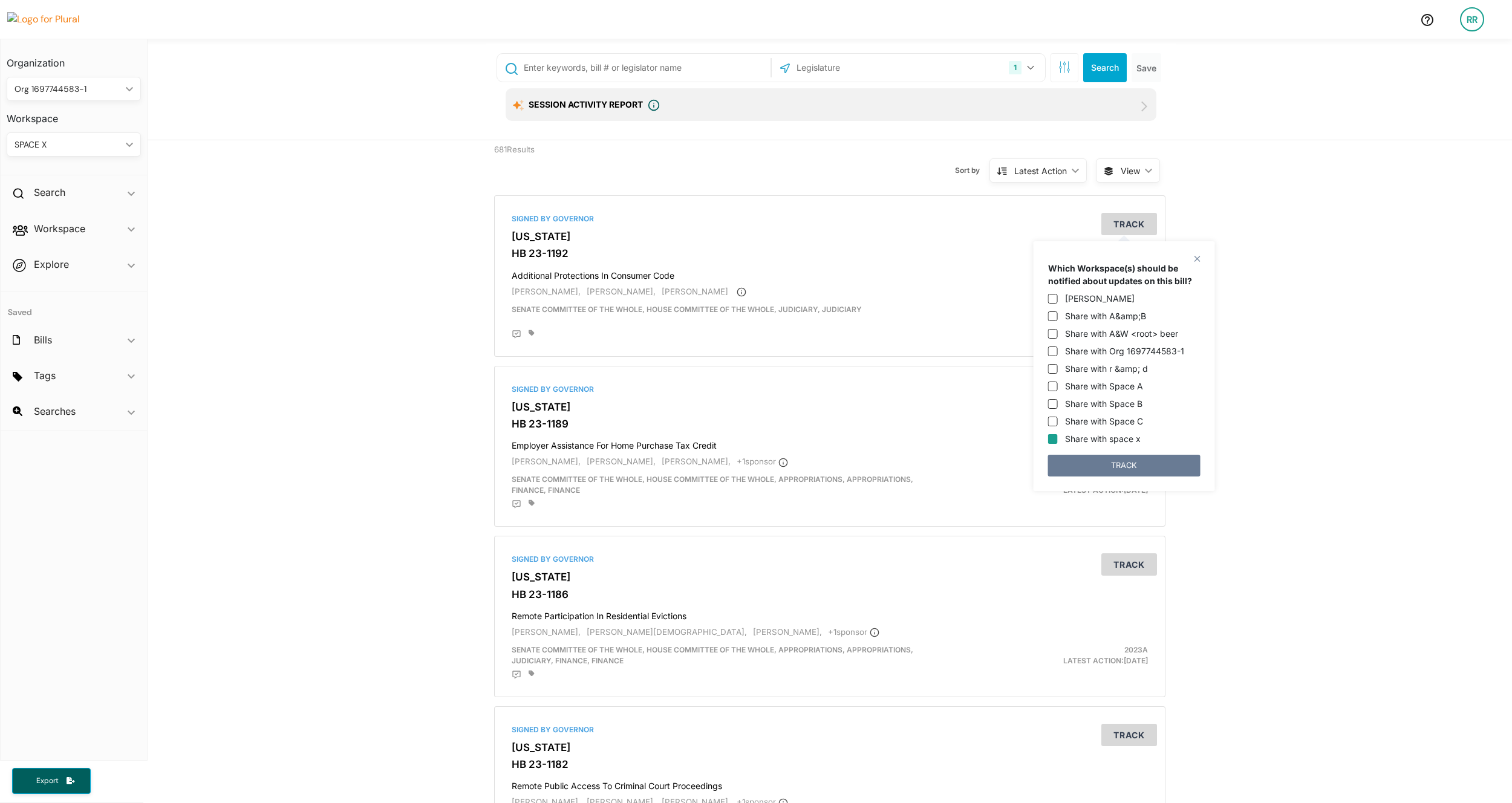
click at [674, 460] on button "TRACK" at bounding box center [1124, 466] width 153 height 22
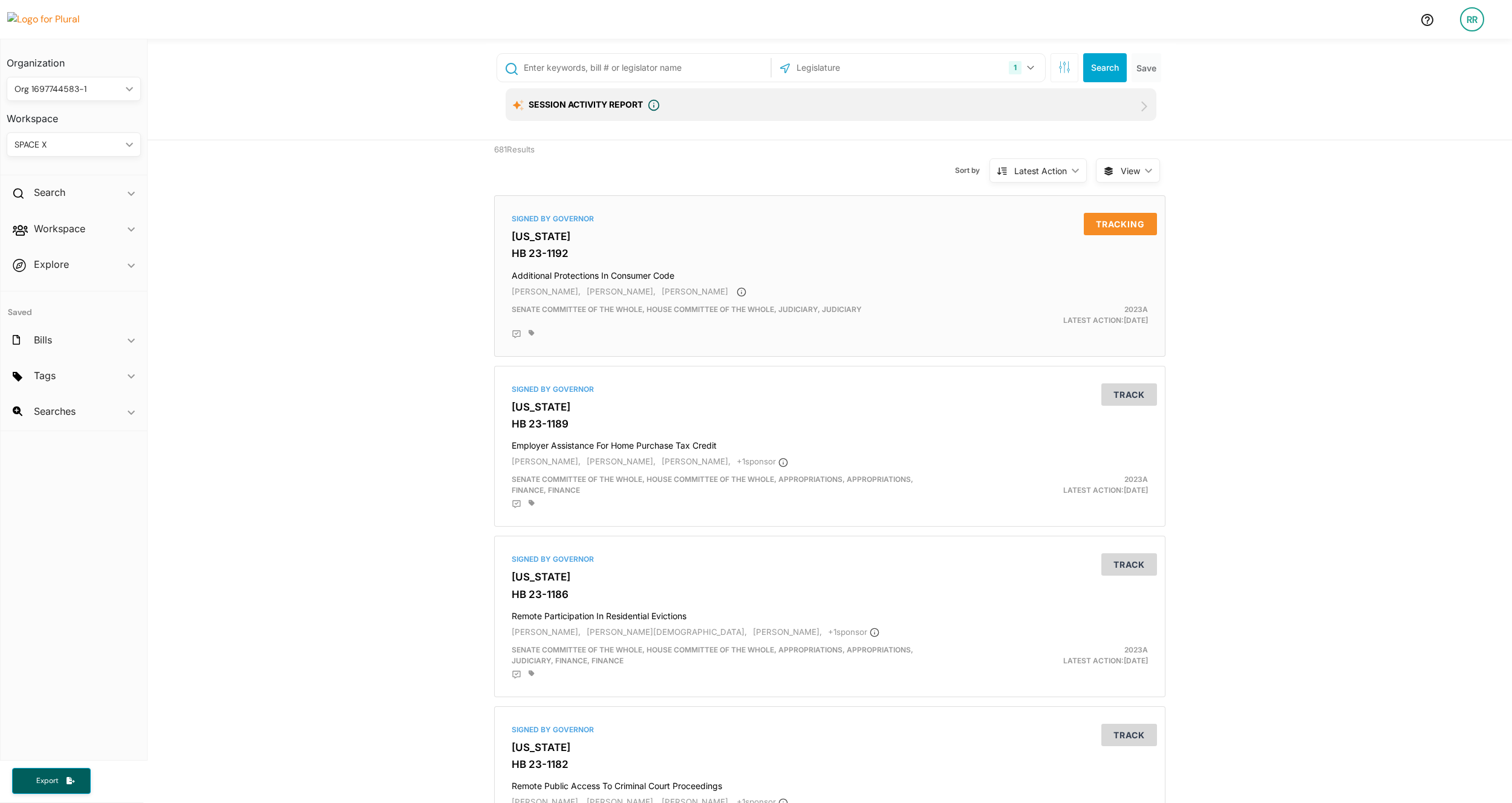
drag, startPoint x: 400, startPoint y: 221, endPoint x: 492, endPoint y: 265, distance: 102.0
click at [551, 257] on h3 "HB 23-1192" at bounding box center [830, 253] width 637 height 12
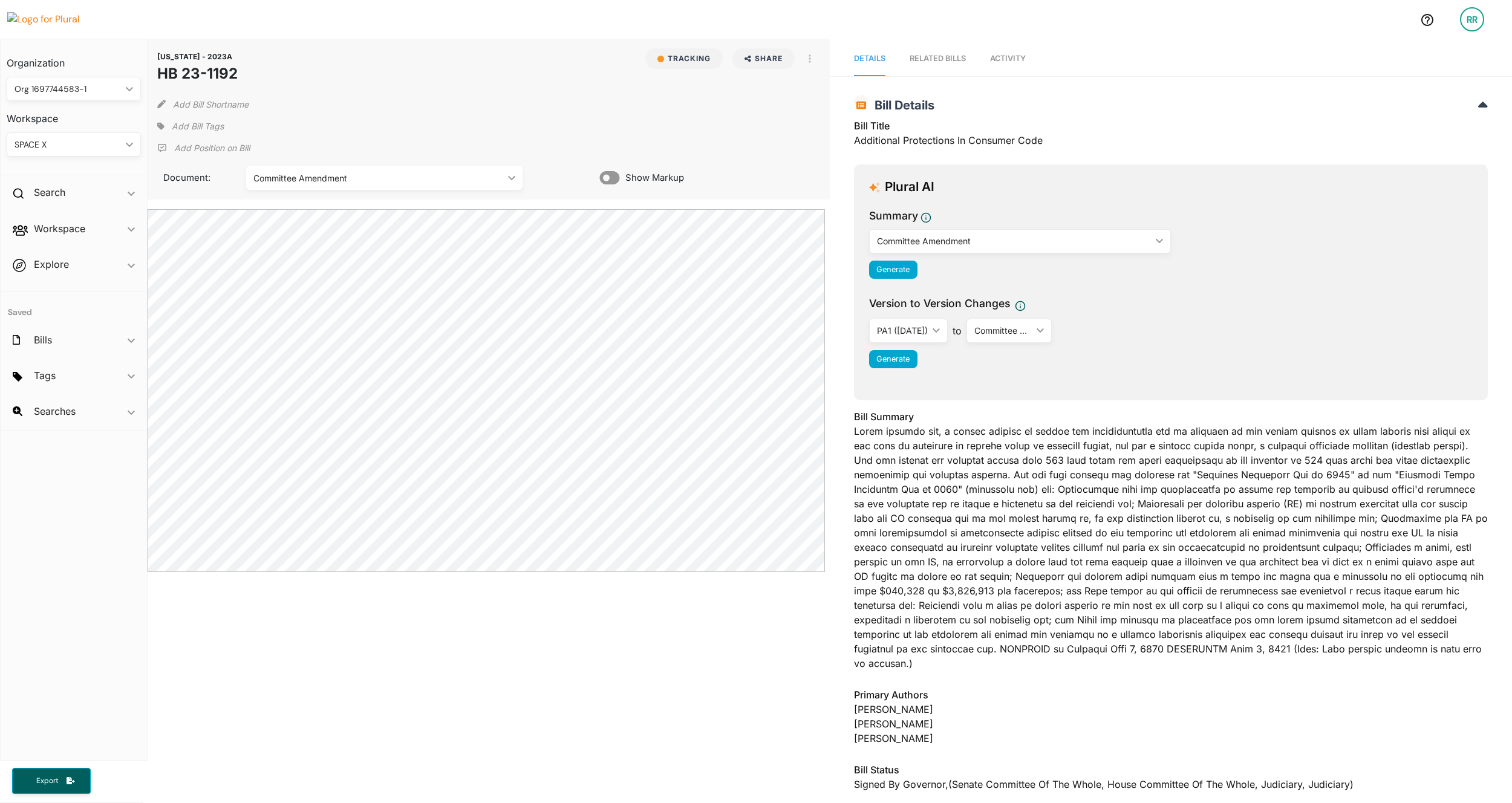
click at [674, 58] on span "Activity" at bounding box center [1008, 58] width 36 height 9
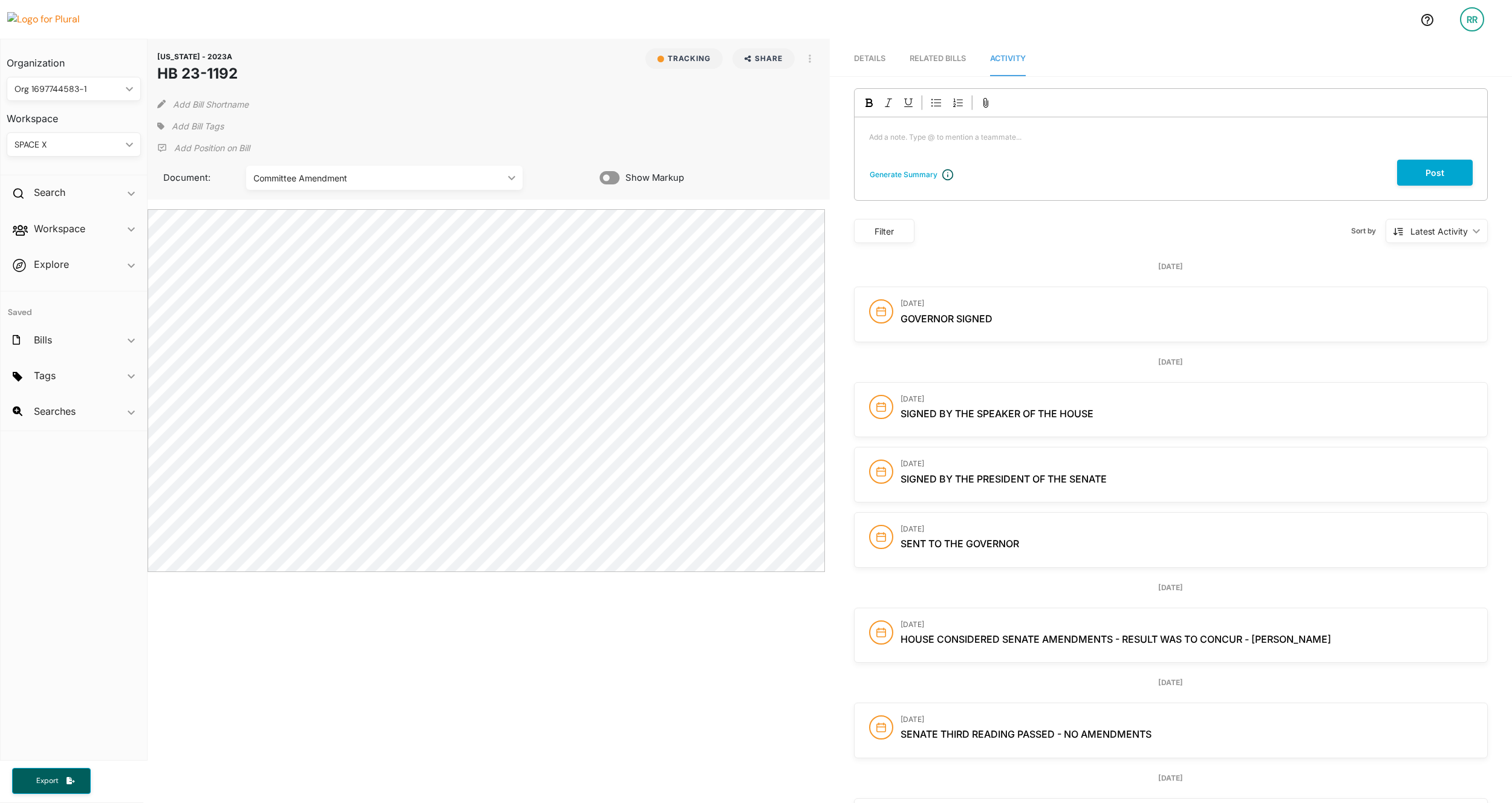
click at [674, 56] on span "Details" at bounding box center [870, 58] width 32 height 9
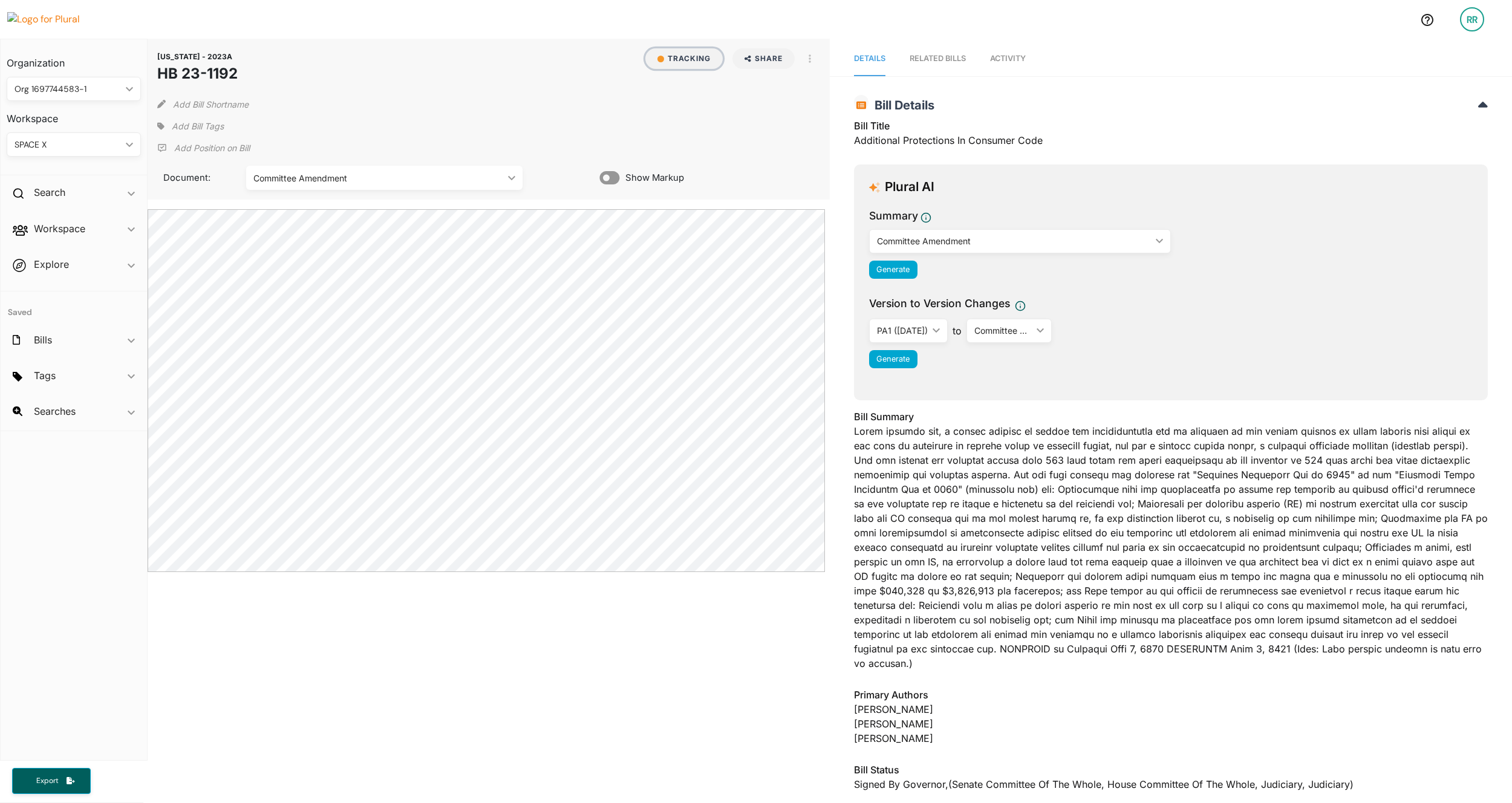
click at [672, 58] on button "Tracking" at bounding box center [684, 59] width 78 height 21
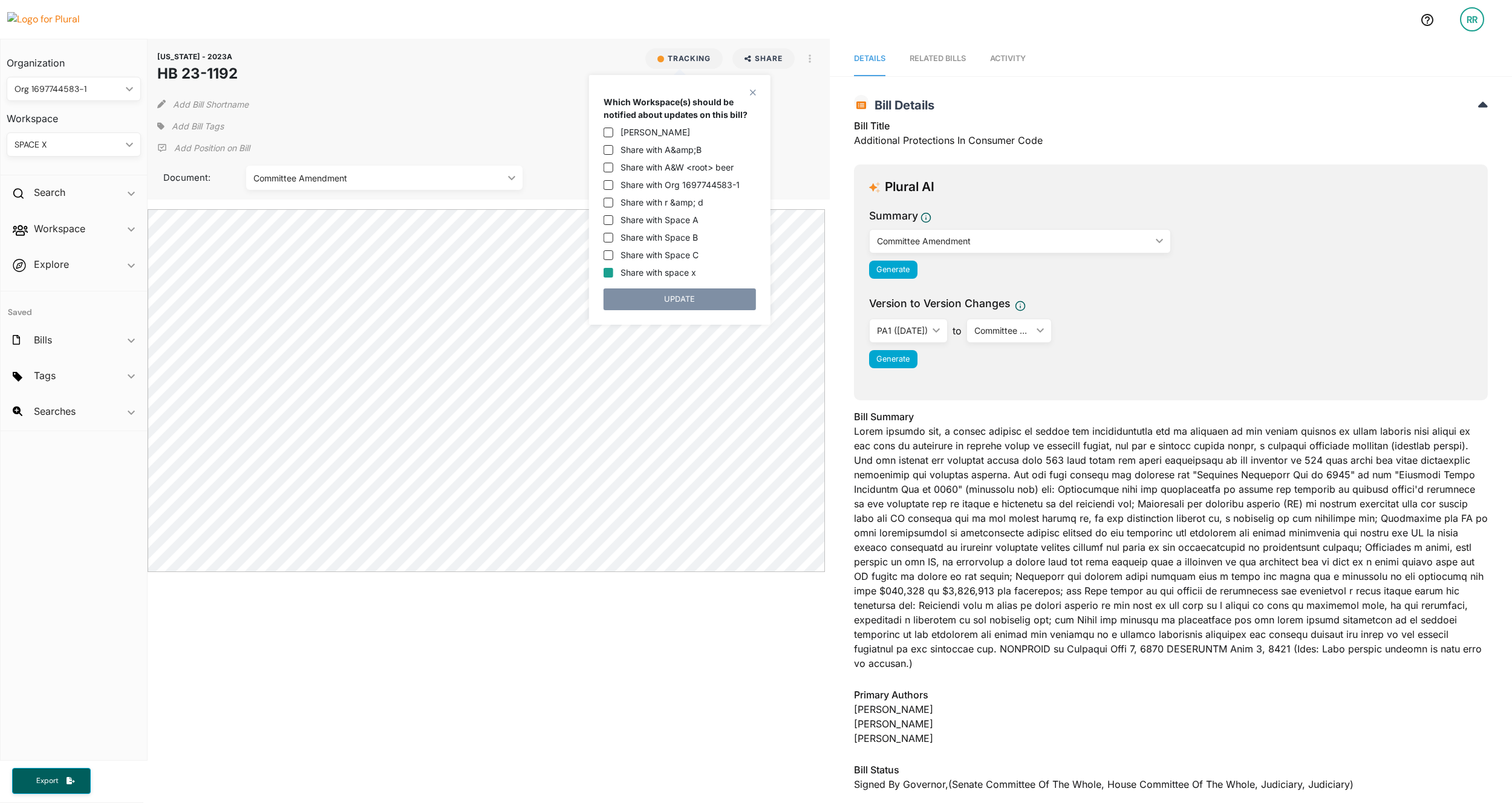
click at [524, 110] on div "Add Bill Shortname" at bounding box center [489, 101] width 663 height 24
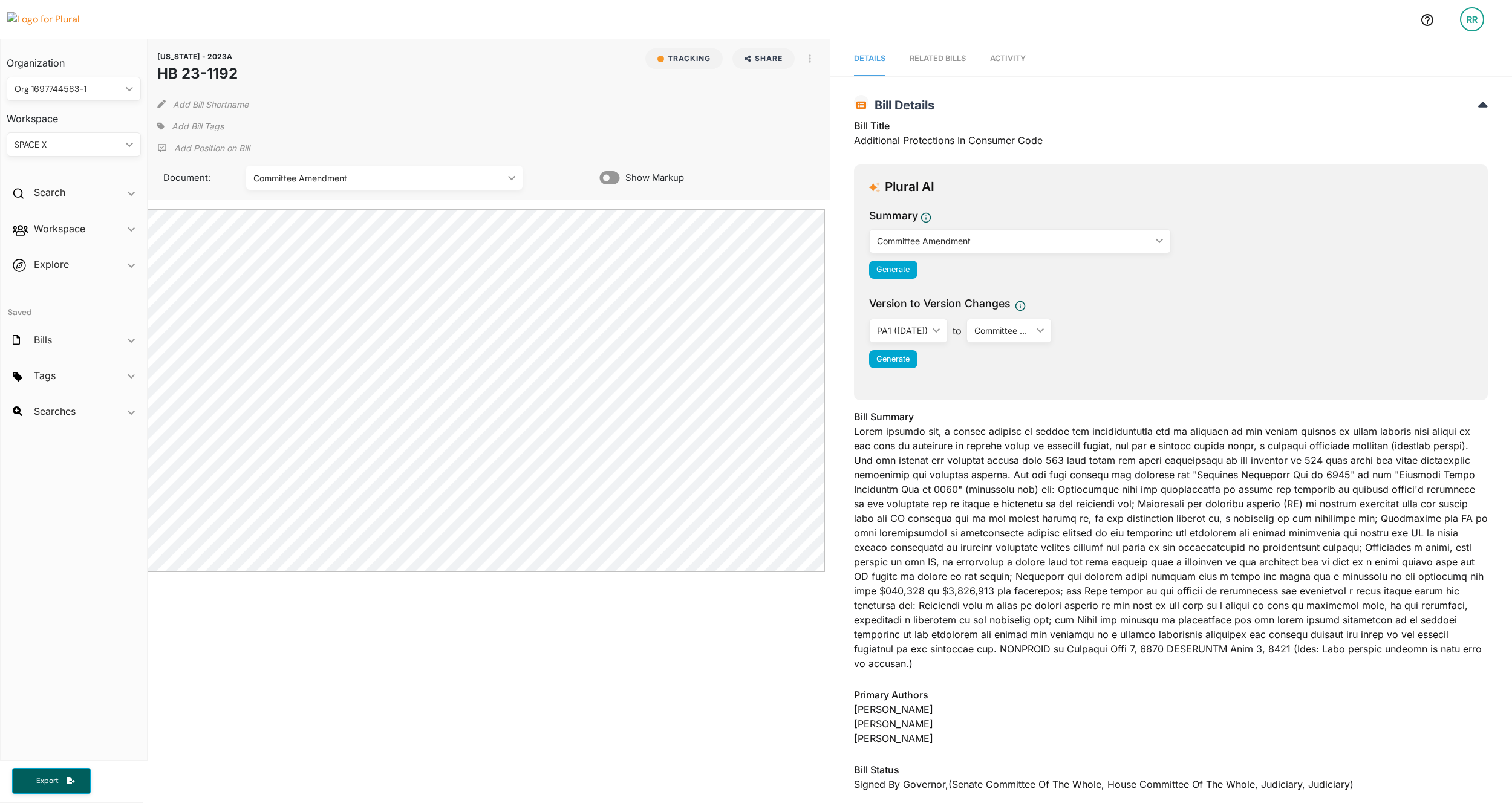
click at [674, 23] on div "RR" at bounding box center [1472, 20] width 24 height 24
click at [674, 153] on link "Notification Settings" at bounding box center [1440, 144] width 106 height 30
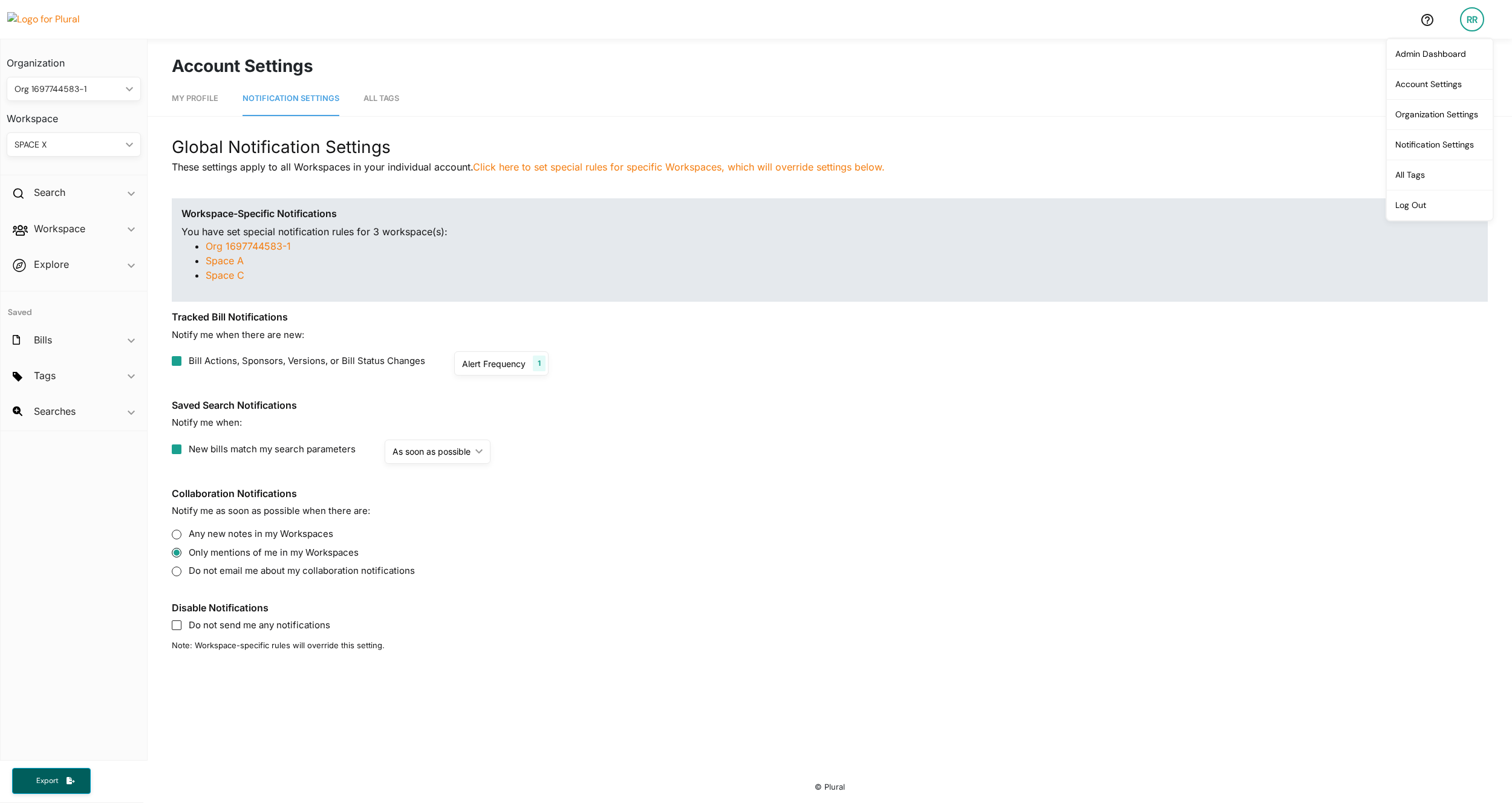
click at [509, 361] on div "Alert Frequency" at bounding box center [493, 364] width 64 height 13
click at [628, 338] on p "Notify me when there are new:" at bounding box center [830, 335] width 1316 height 14
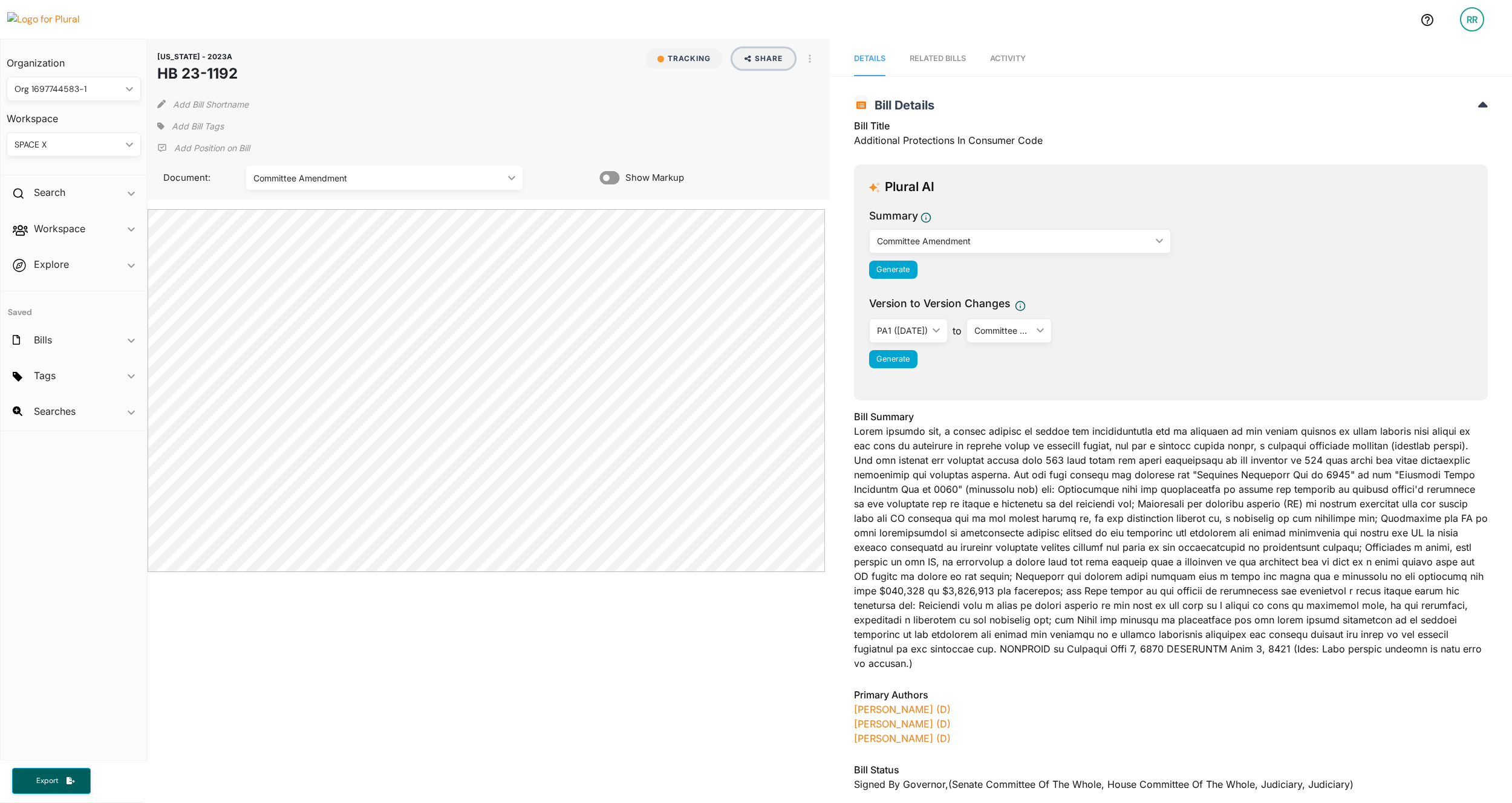
click at [674, 59] on button "Share" at bounding box center [763, 59] width 62 height 21
drag, startPoint x: 676, startPoint y: 97, endPoint x: 679, endPoint y: 60, distance: 37.1
click at [674, 96] on div "Add Bill Shortname" at bounding box center [489, 101] width 663 height 24
click at [674, 52] on button "Tracking" at bounding box center [684, 59] width 78 height 21
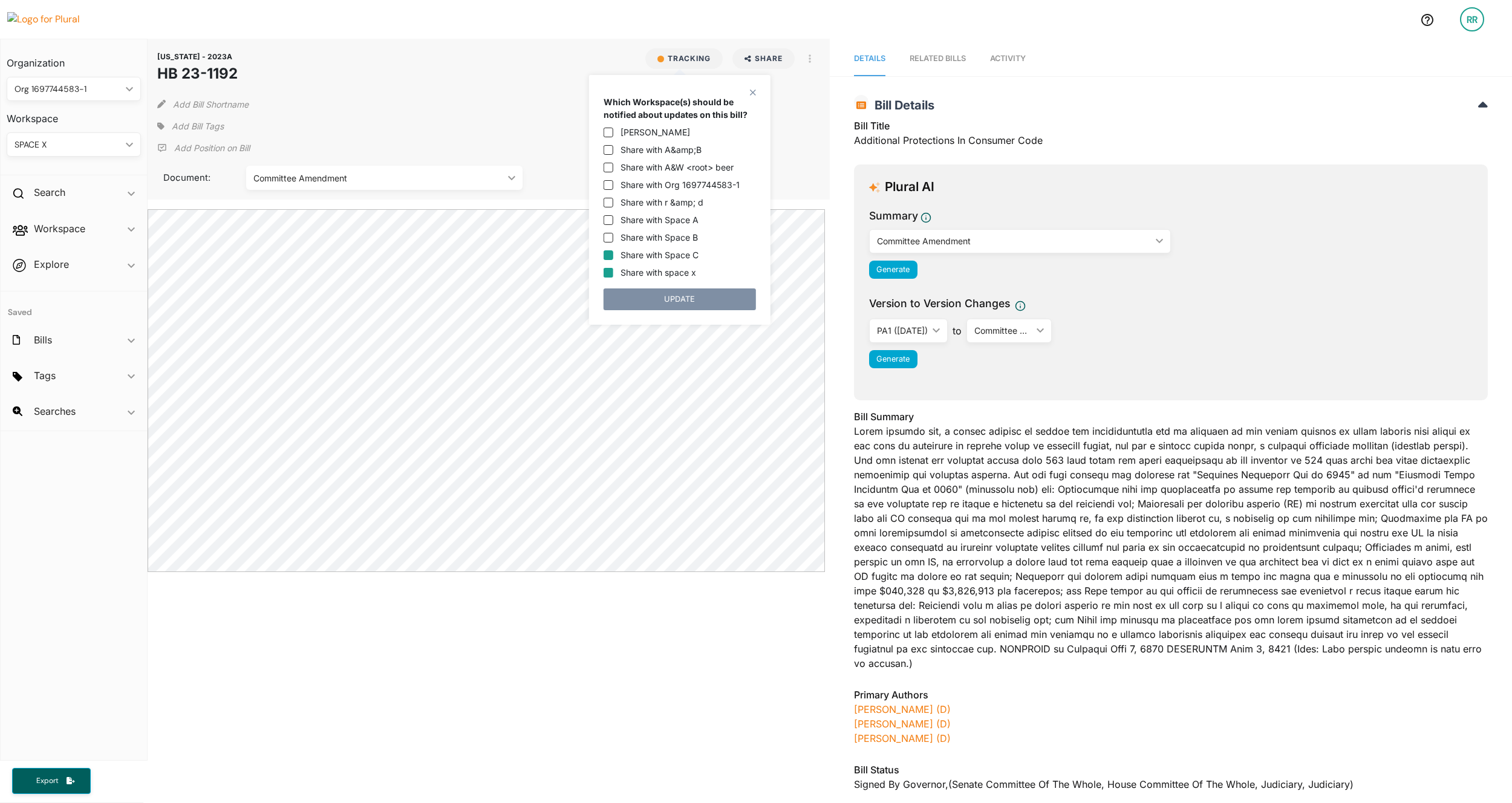
click at [609, 252] on input "Share with Space C" at bounding box center [608, 255] width 9 height 9
checkbox input "true"
click at [637, 300] on button "UPDATE" at bounding box center [680, 299] width 153 height 22
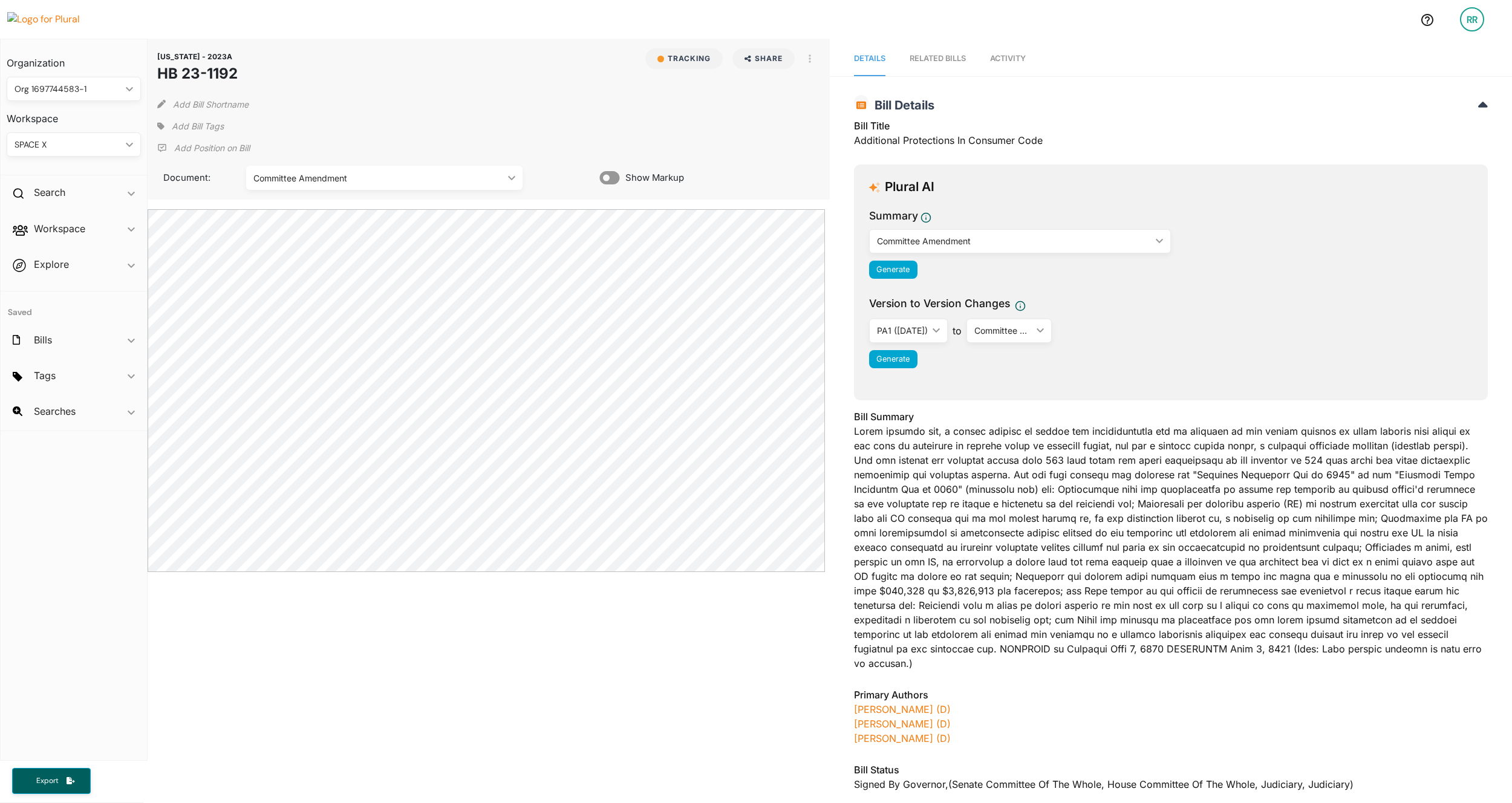
click at [674, 25] on div "RR" at bounding box center [1472, 20] width 24 height 24
click at [674, 62] on link "Admin Dashboard" at bounding box center [1440, 54] width 106 height 30
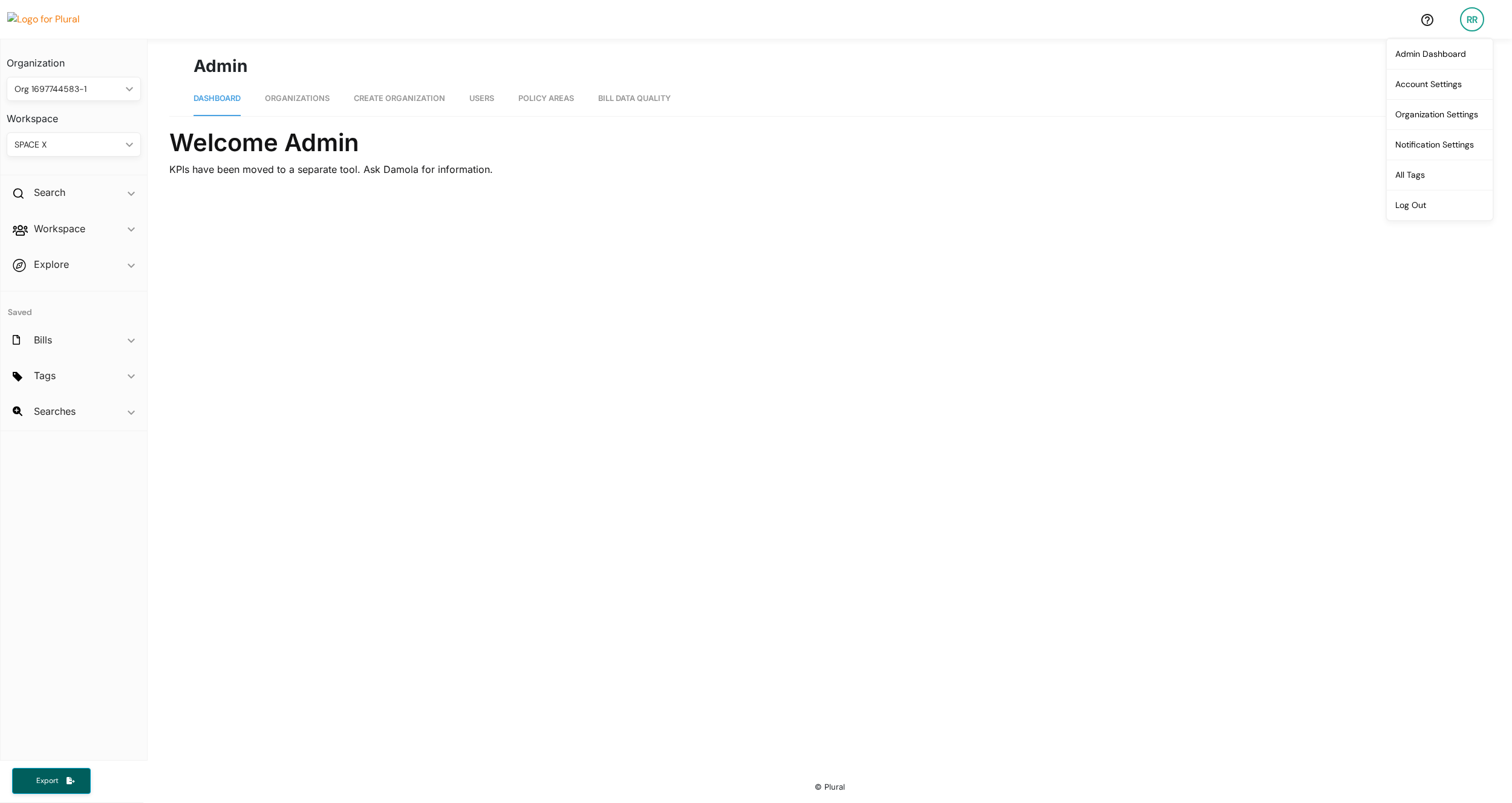
click at [296, 101] on span "Organizations" at bounding box center [297, 98] width 65 height 9
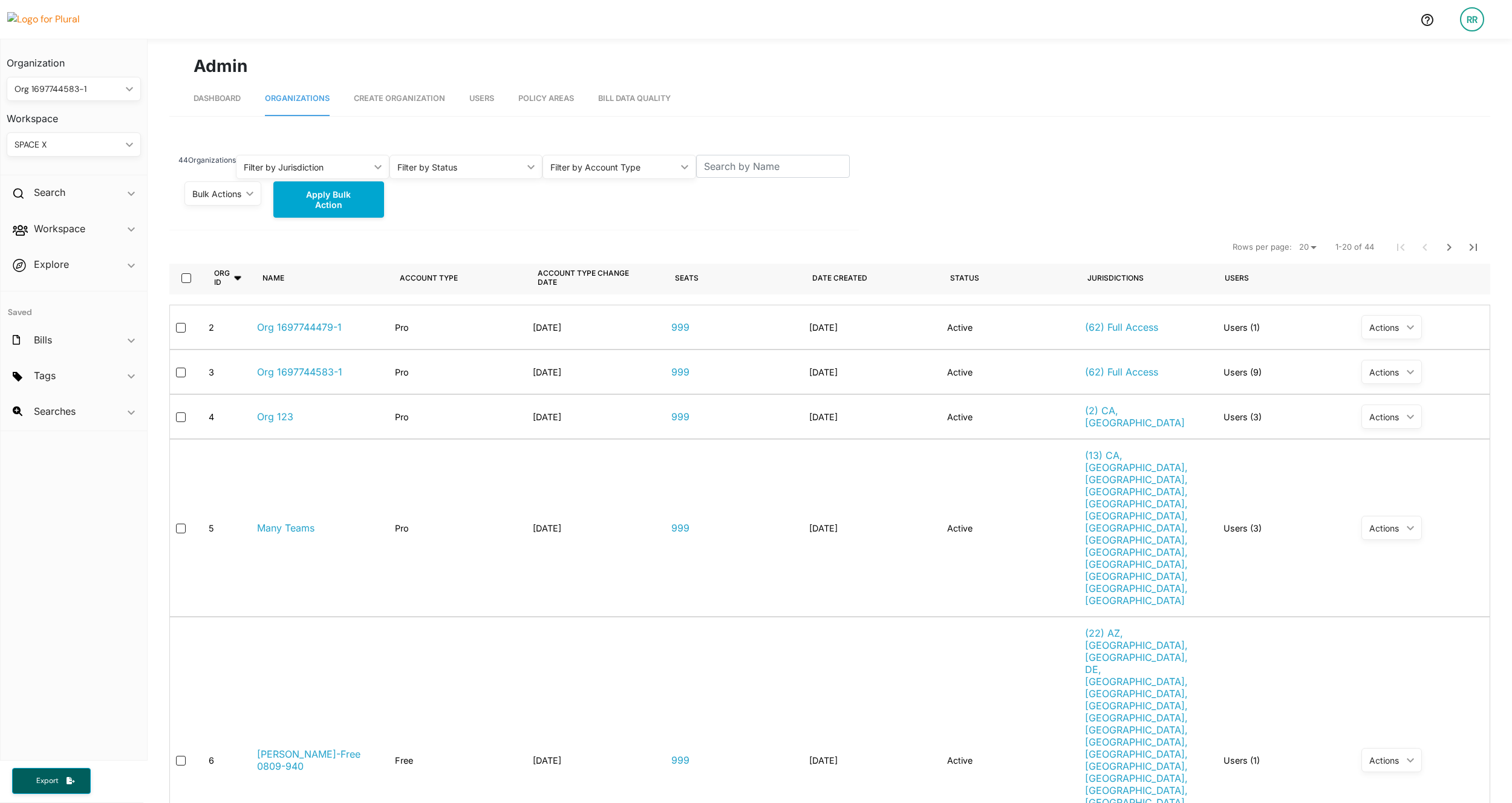
click at [674, 19] on div "RR" at bounding box center [1472, 20] width 24 height 24
click at [674, 140] on link "Notification Settings" at bounding box center [1440, 144] width 106 height 30
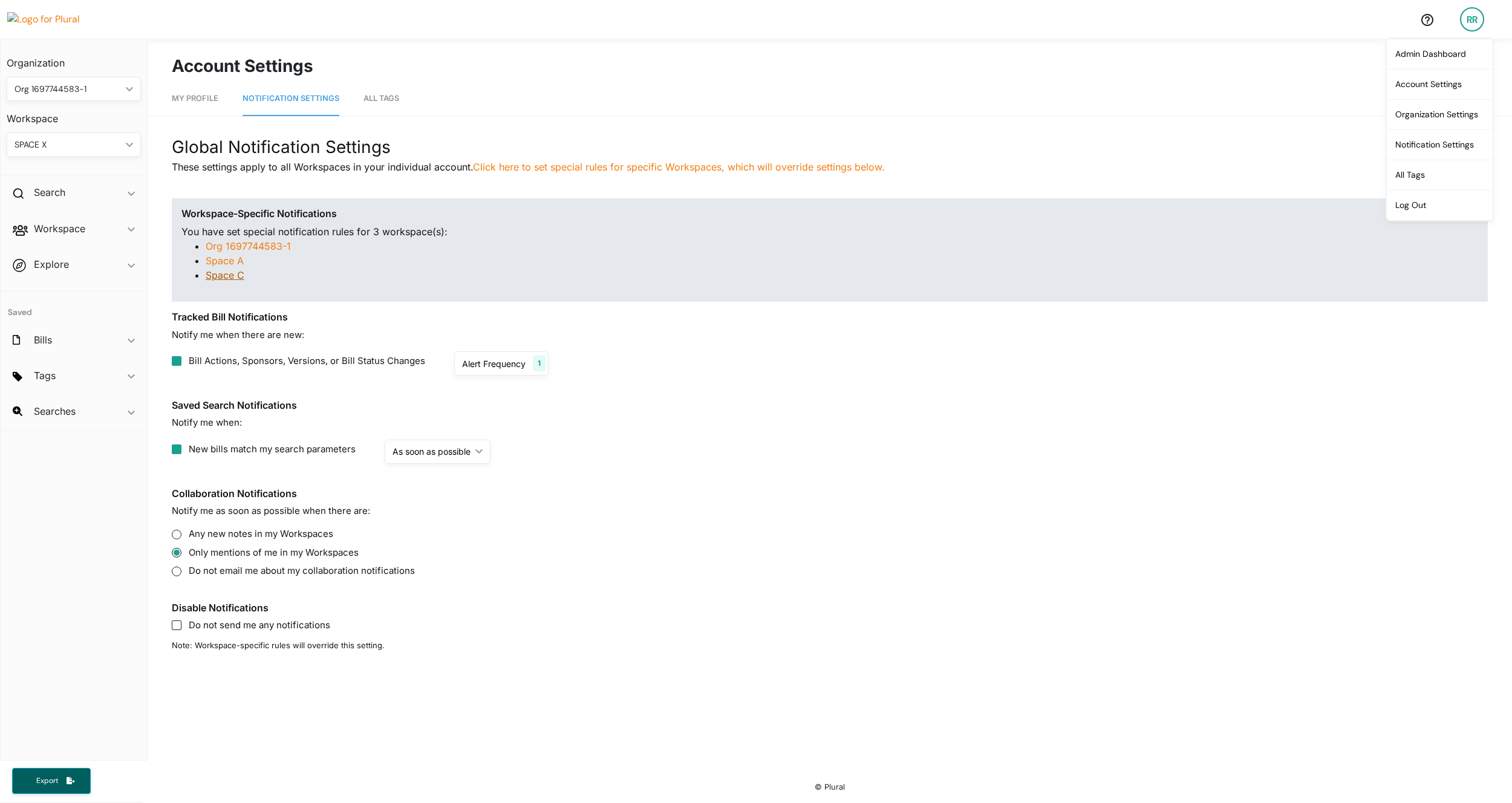
click at [228, 275] on link "Space C" at bounding box center [224, 275] width 38 height 12
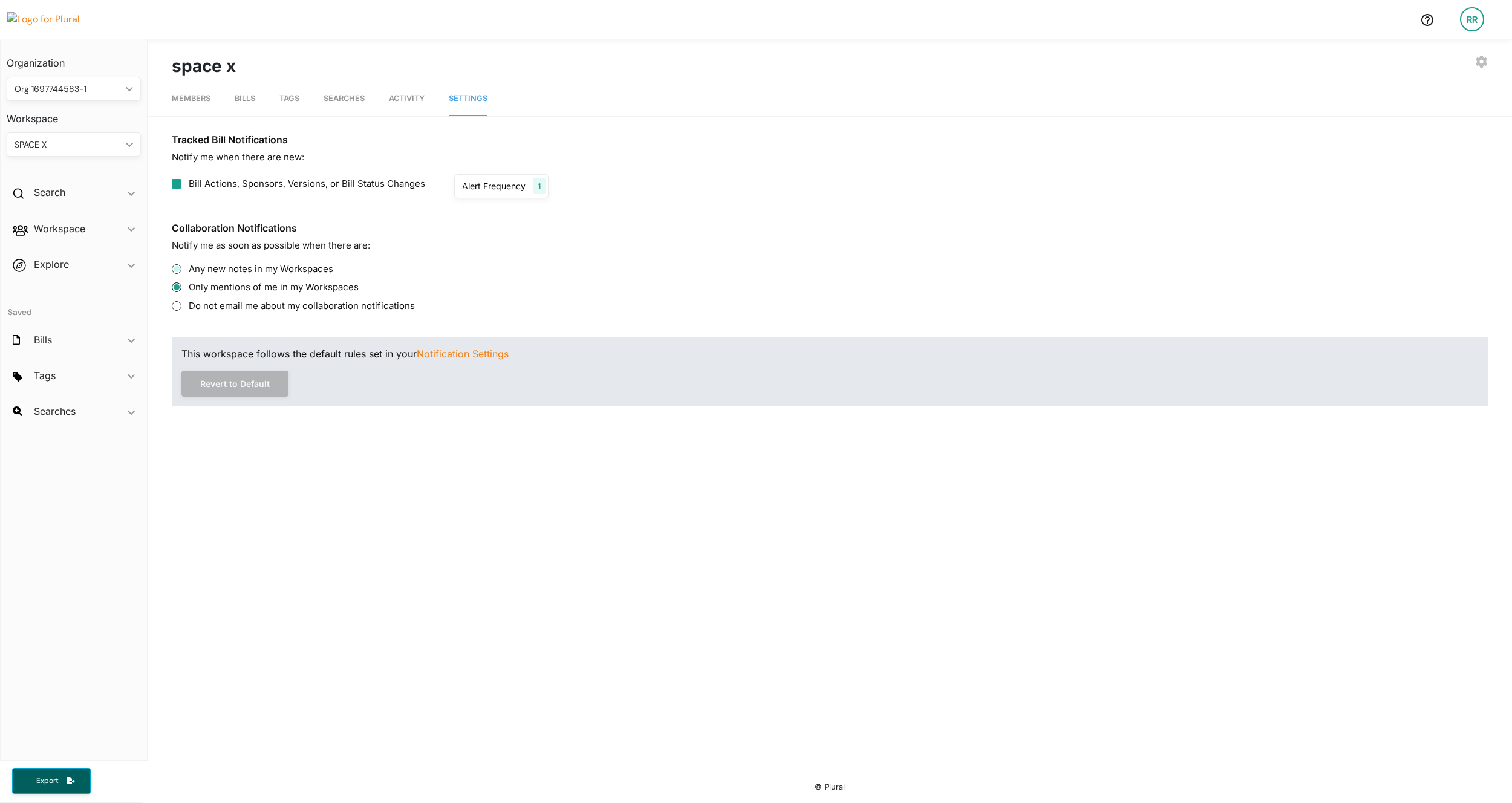
click at [176, 270] on input "Any new notes in my Workspaces" at bounding box center [176, 269] width 9 height 9
radio input "true"
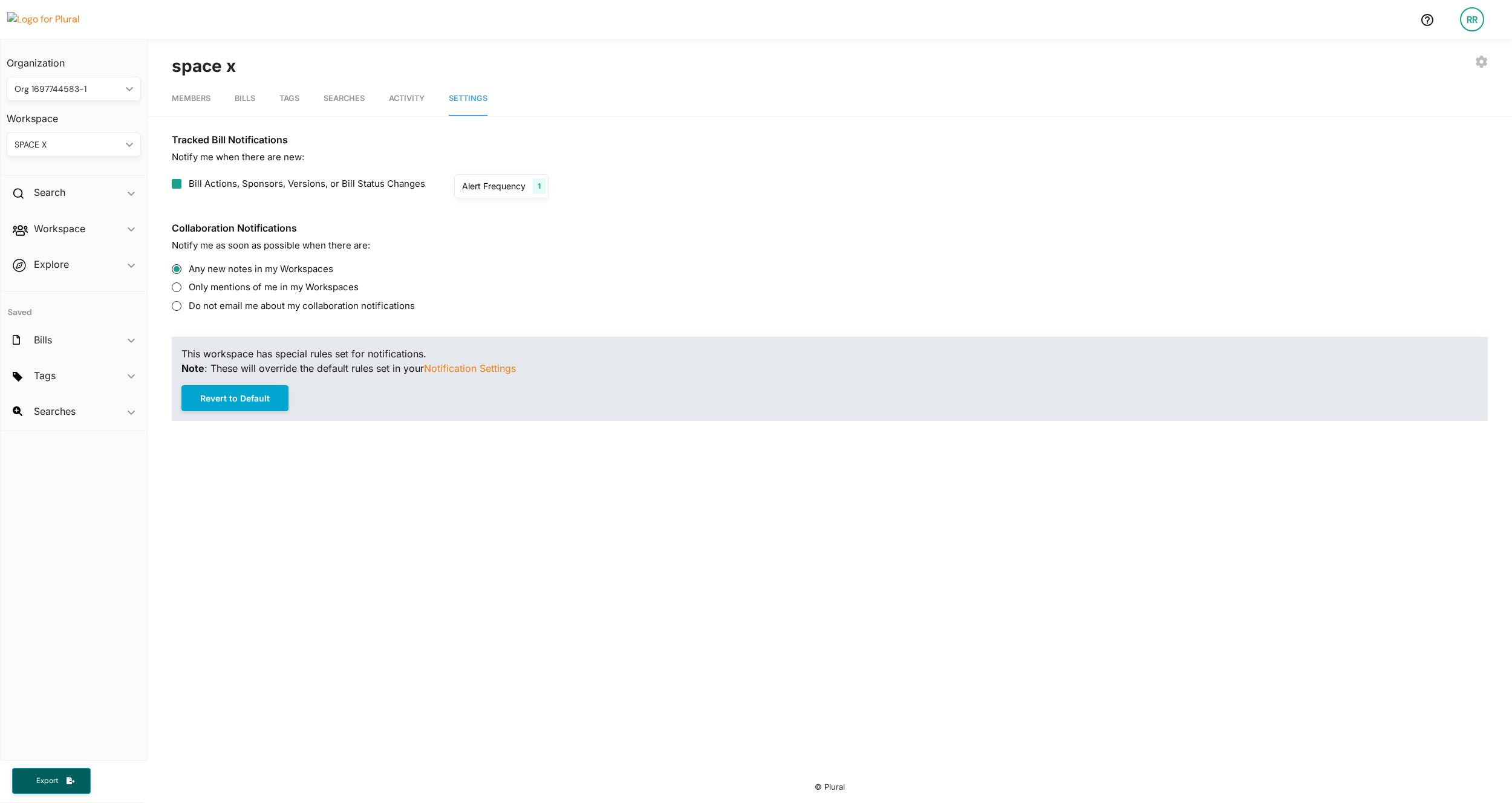
click at [509, 182] on div "Alert Frequency" at bounding box center [493, 186] width 64 height 13
click at [632, 142] on h3 "Tracked Bill Notifications" at bounding box center [830, 140] width 1316 height 11
click at [177, 289] on input "Only mentions of me in my Workspaces" at bounding box center [176, 287] width 9 height 9
radio input "true"
radio input "false"
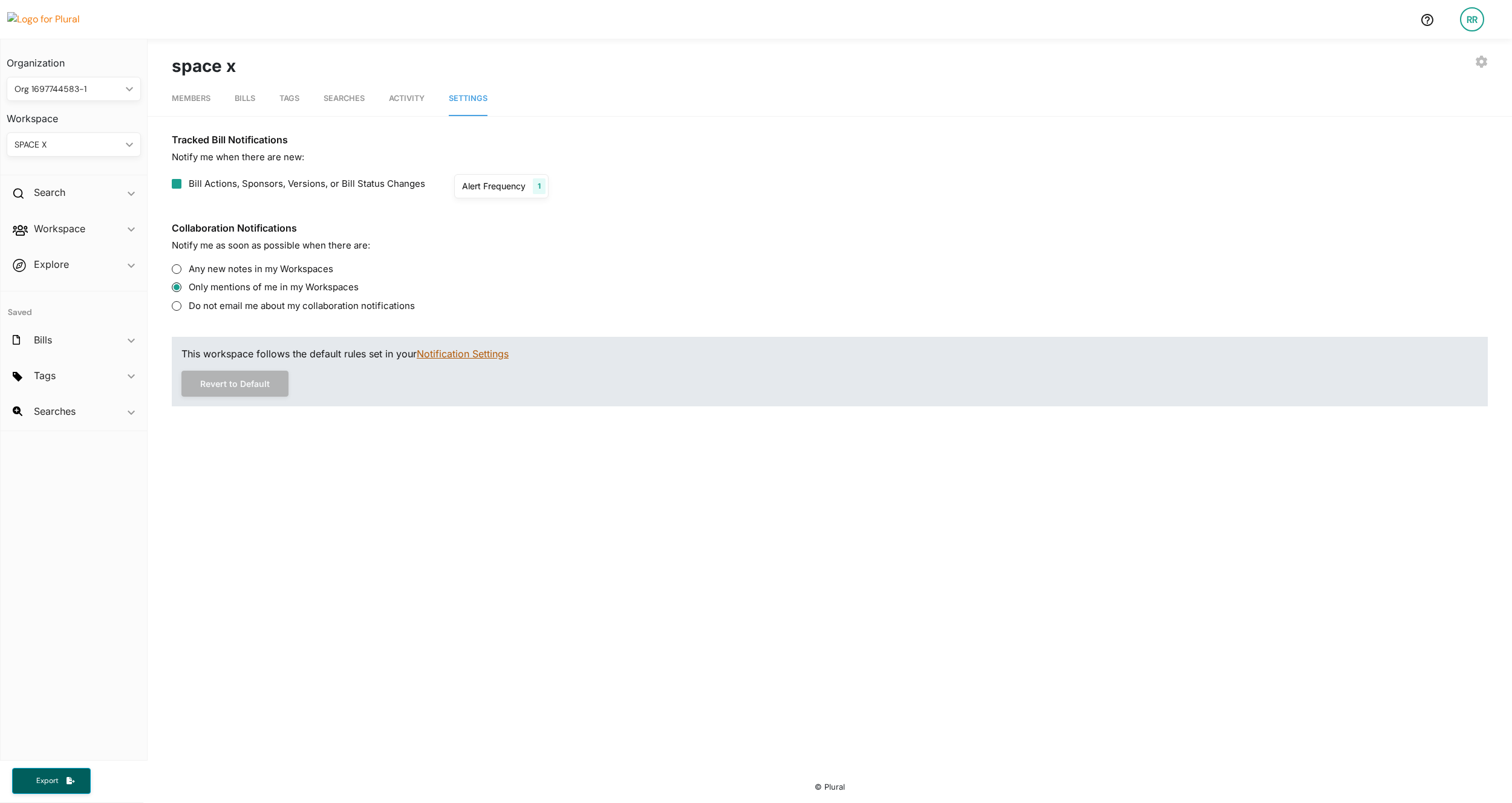
click at [461, 359] on link "Notification Settings" at bounding box center [463, 354] width 92 height 12
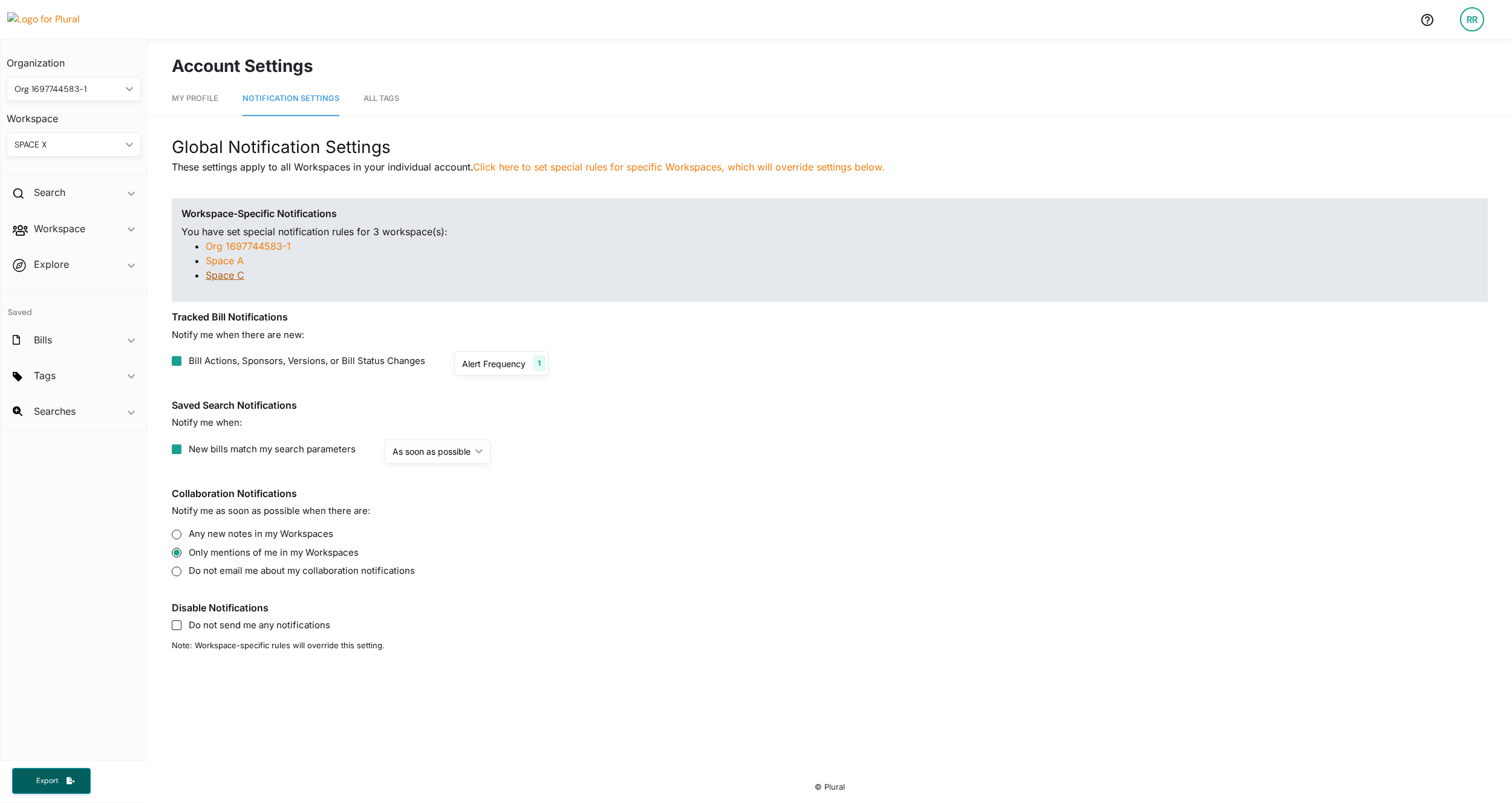
click at [237, 277] on link "Space C" at bounding box center [224, 275] width 38 height 12
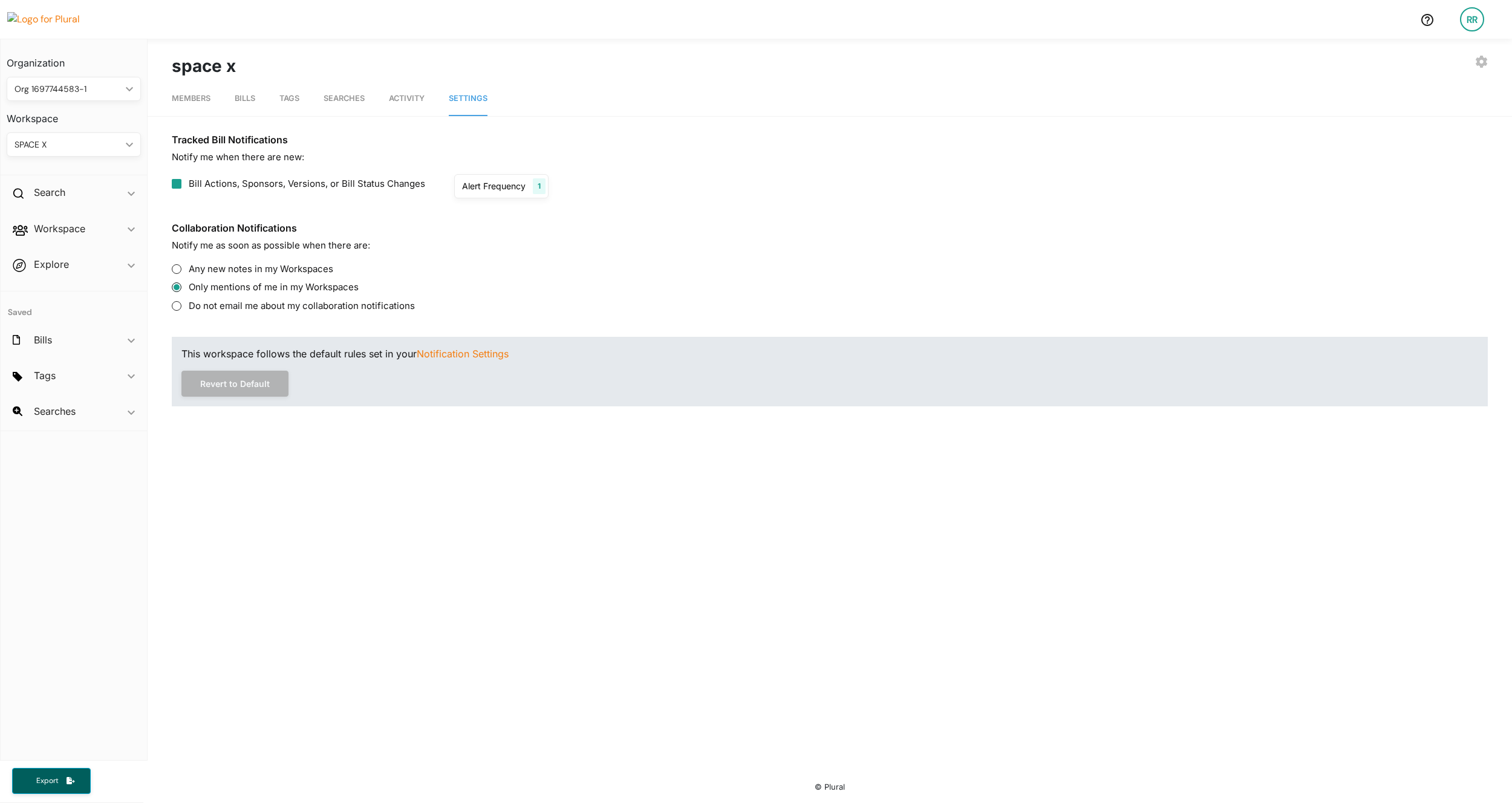
click at [91, 147] on div "SPACE X" at bounding box center [67, 145] width 107 height 13
click at [43, 281] on link "SPACE C" at bounding box center [61, 287] width 106 height 28
radio input "false"
radio input "true"
